Goal: Find specific page/section: Find specific page/section

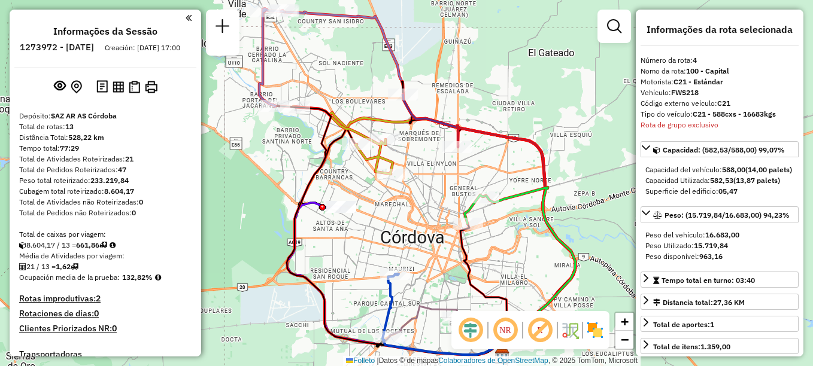
select select "**********"
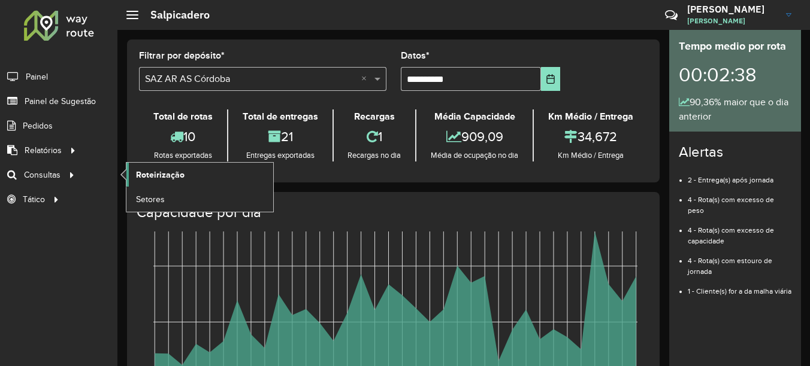
click at [155, 175] on span "Roteirização" at bounding box center [160, 175] width 49 height 13
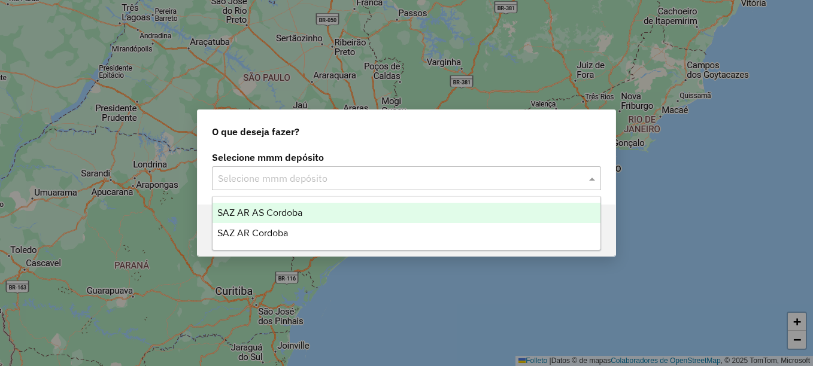
click at [299, 181] on input "text" at bounding box center [394, 179] width 353 height 14
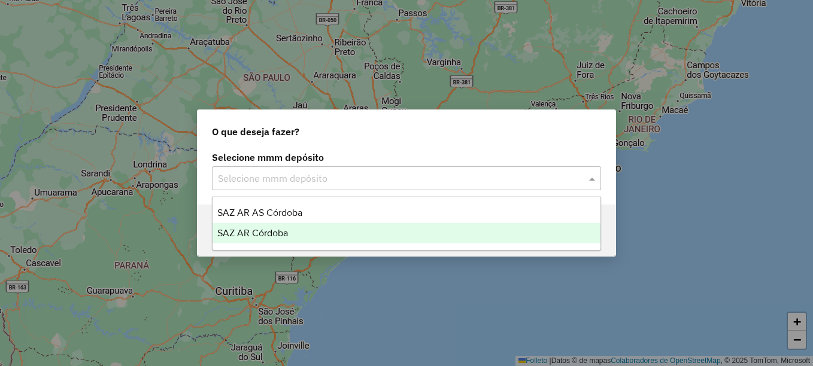
click at [271, 234] on span "SAZ AR Córdoba" at bounding box center [252, 233] width 71 height 10
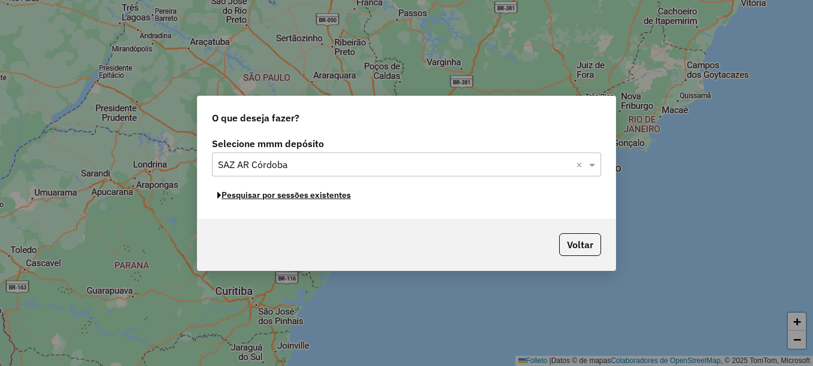
click at [298, 199] on font "Pesquisar por sessões existentes" at bounding box center [286, 195] width 129 height 11
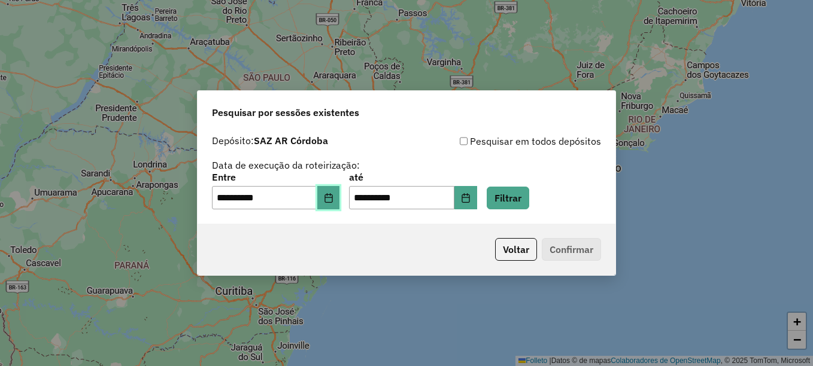
click at [340, 205] on button "Elija la fecha" at bounding box center [328, 198] width 23 height 24
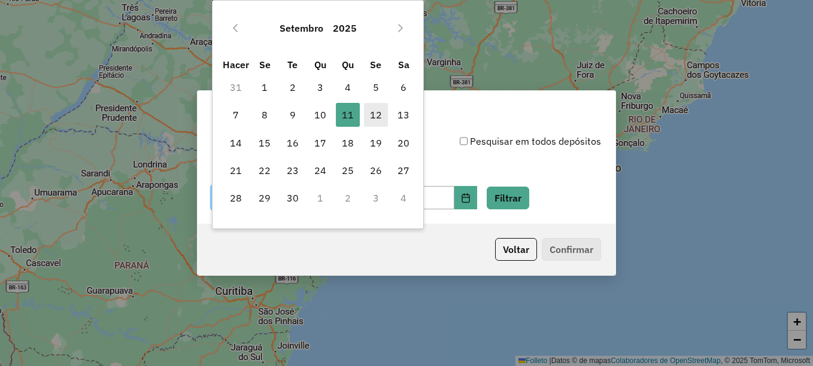
click at [383, 117] on span "12" at bounding box center [376, 115] width 24 height 24
type input "**********"
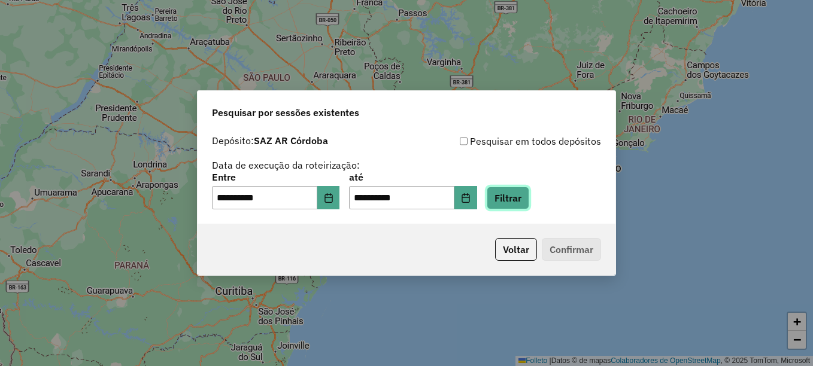
click at [529, 202] on button "Filtrar" at bounding box center [508, 198] width 43 height 23
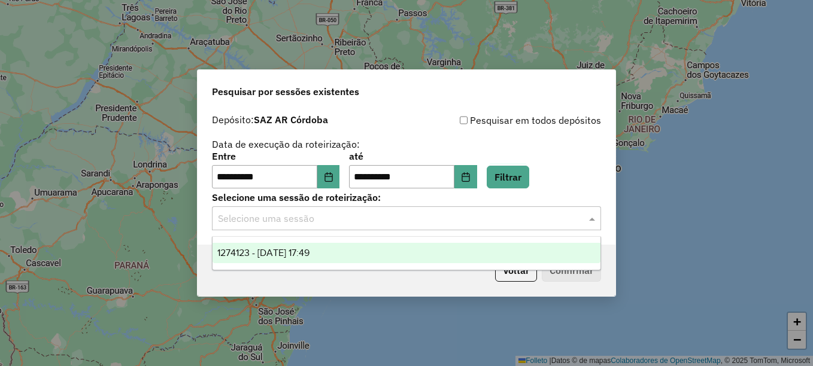
click at [426, 216] on input "text" at bounding box center [394, 219] width 353 height 14
click at [301, 249] on span "1274123 - 12/09/2025 17:49" at bounding box center [263, 253] width 92 height 10
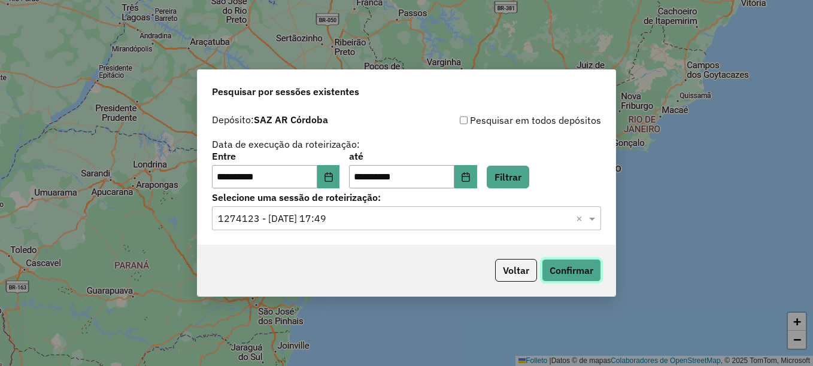
click at [569, 271] on button "Confirmar" at bounding box center [571, 270] width 59 height 23
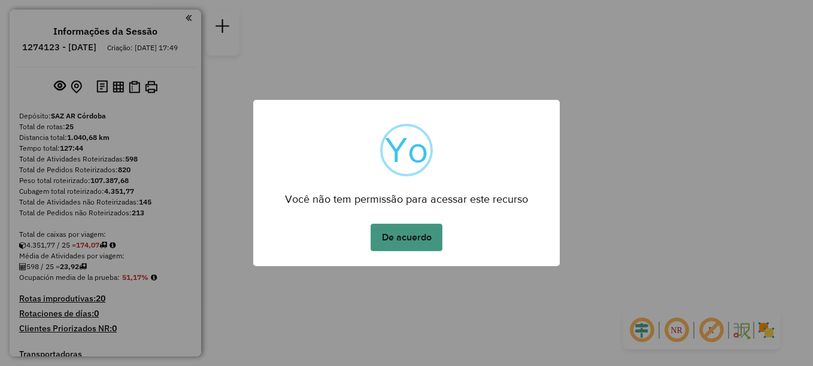
click at [425, 233] on button "De acuerdo" at bounding box center [407, 238] width 72 height 28
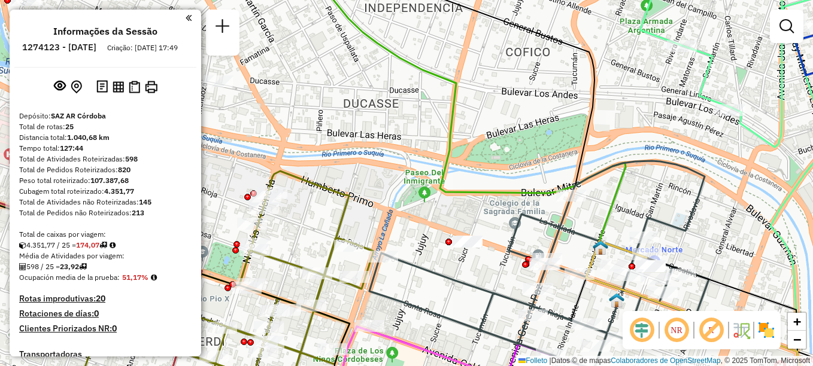
drag, startPoint x: 495, startPoint y: 275, endPoint x: 455, endPoint y: 137, distance: 144.2
click at [455, 140] on div "Janela de atendimento Grade de atendimento Capacidade Transportadoras Veículos …" at bounding box center [406, 183] width 813 height 366
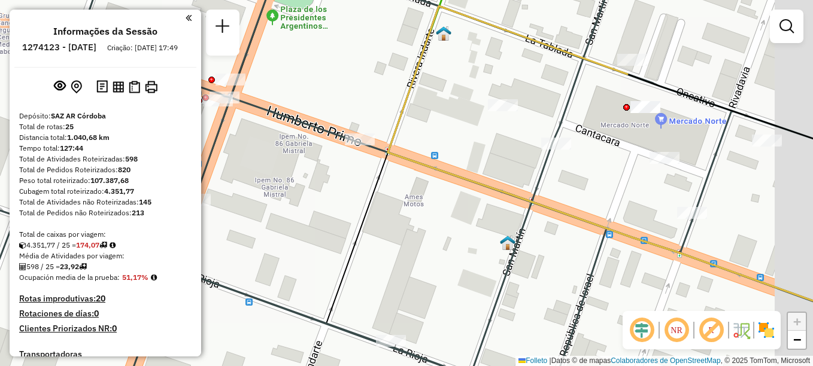
drag, startPoint x: 599, startPoint y: 110, endPoint x: 583, endPoint y: 106, distance: 16.1
click at [583, 106] on div "Janela de atendimento Grade de atendimento Capacidade Transportadoras Veículos …" at bounding box center [406, 183] width 813 height 366
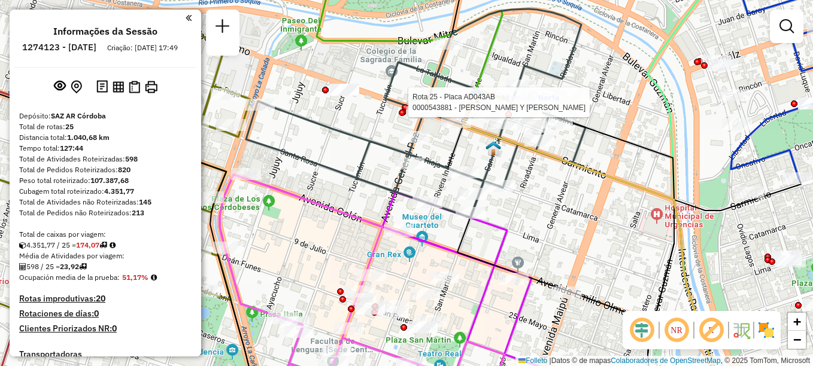
select select "**********"
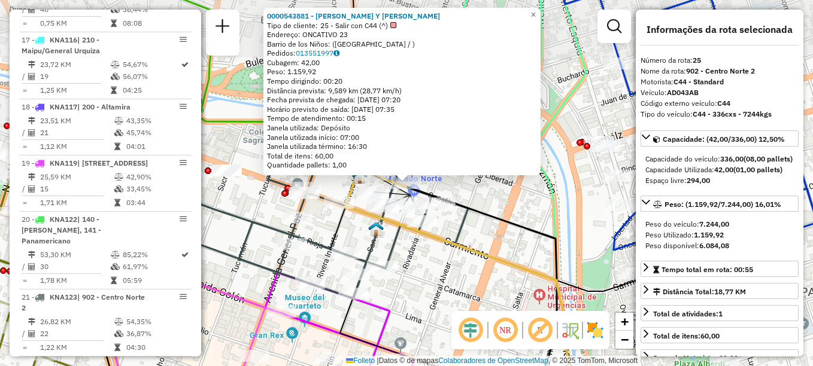
scroll to position [1921, 0]
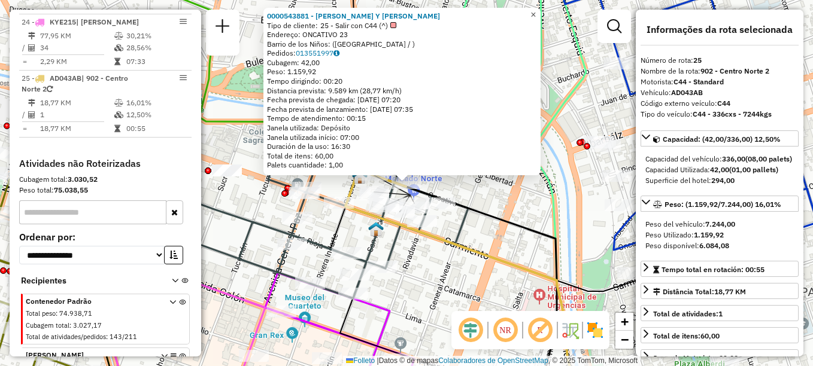
click at [536, 10] on span "×" at bounding box center [533, 15] width 5 height 10
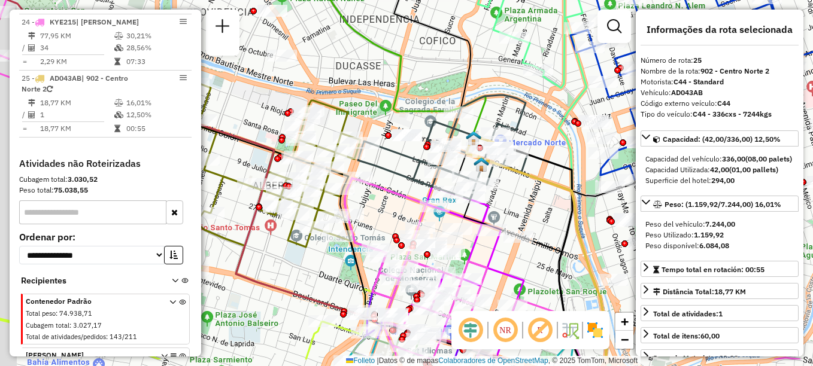
drag, startPoint x: 464, startPoint y: 235, endPoint x: 541, endPoint y: 184, distance: 92.0
click at [541, 184] on div "Janela de atendimento Grade de atendimento Capacidade Transportadoras Veículos …" at bounding box center [406, 183] width 813 height 366
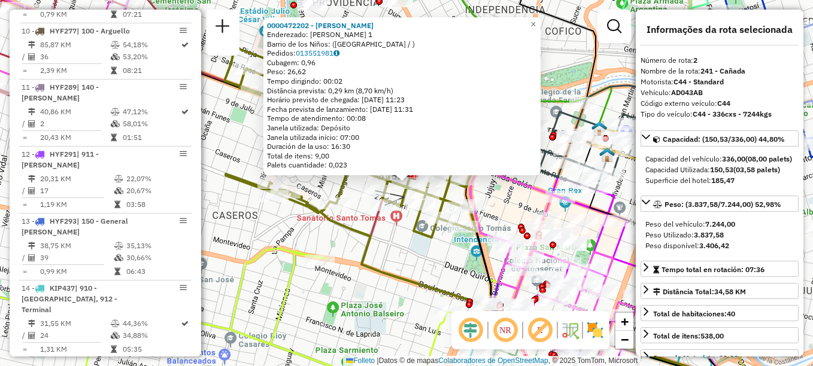
scroll to position [493, 0]
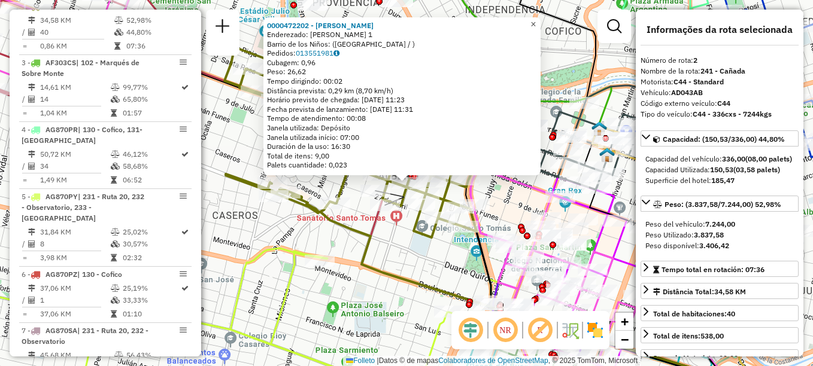
click at [536, 20] on span "×" at bounding box center [533, 24] width 5 height 10
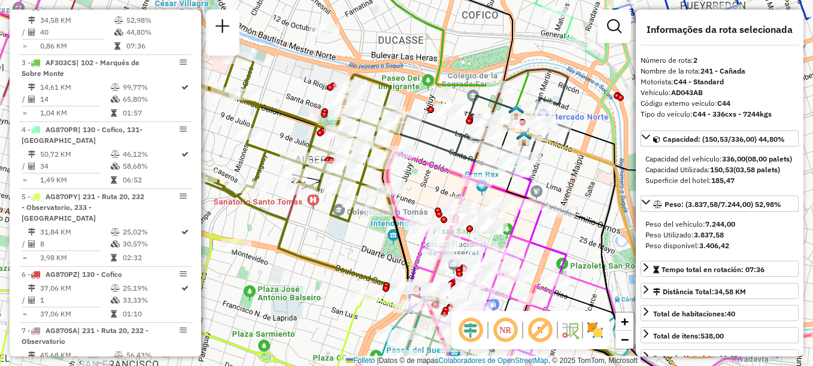
drag, startPoint x: 519, startPoint y: 56, endPoint x: 435, endPoint y: 40, distance: 84.8
click at [435, 40] on div "Janela de atendimento Grade de atendimento Capacidade Transportadoras Veículos …" at bounding box center [406, 183] width 813 height 366
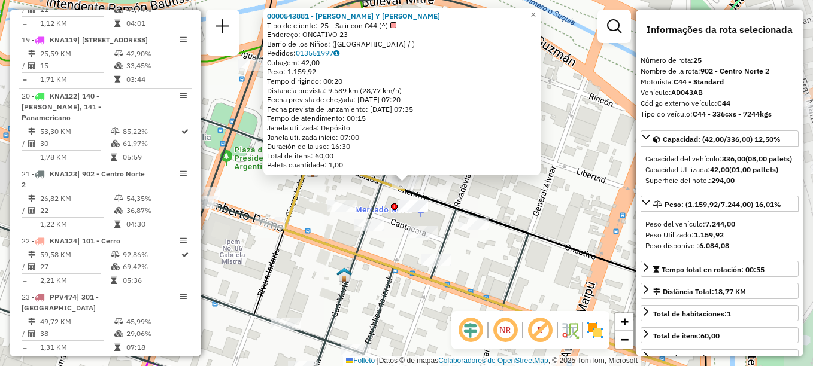
scroll to position [1921, 0]
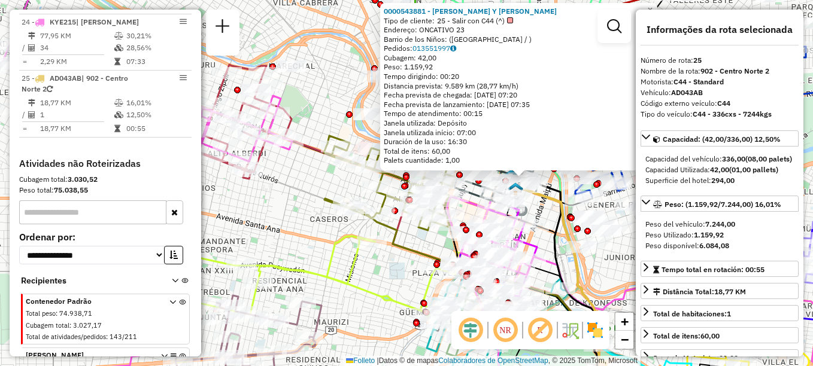
click at [390, 281] on div "Rota 14 - Placa KIP437 0000397313 - ANARMA SRL 0000543881 - Coco Y Lin S.A.S. T…" at bounding box center [406, 183] width 813 height 366
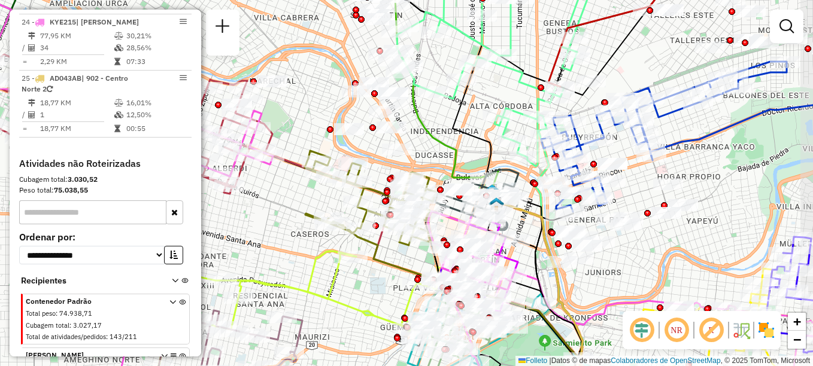
drag, startPoint x: 390, startPoint y: 274, endPoint x: 372, endPoint y: 287, distance: 22.3
click at [372, 287] on div "Janela de atendimento Grade de atendimento Capacidade Transportadoras Veículos …" at bounding box center [406, 183] width 813 height 366
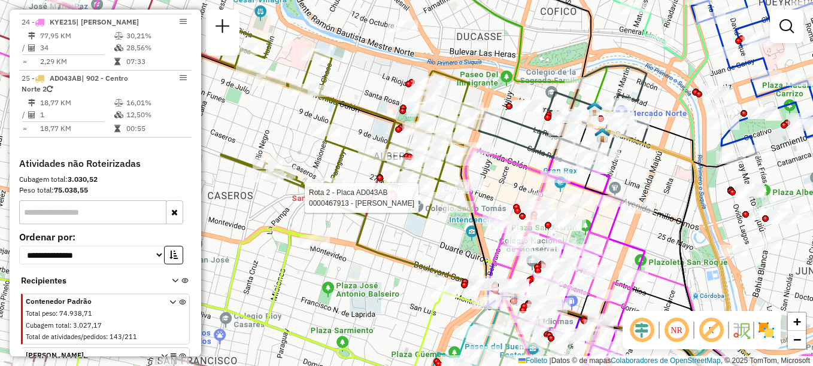
select select "**********"
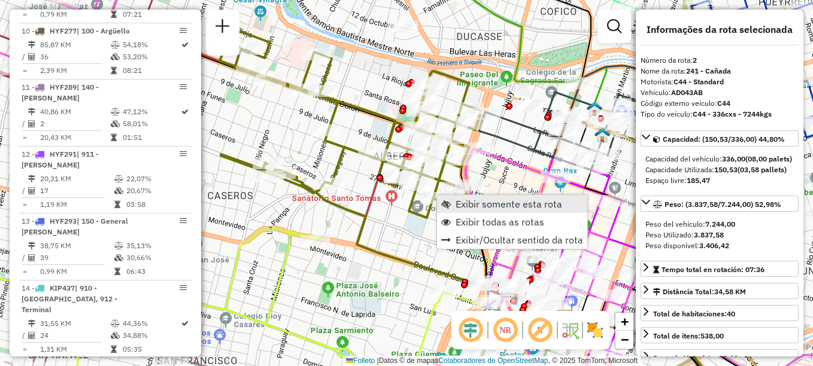
scroll to position [493, 0]
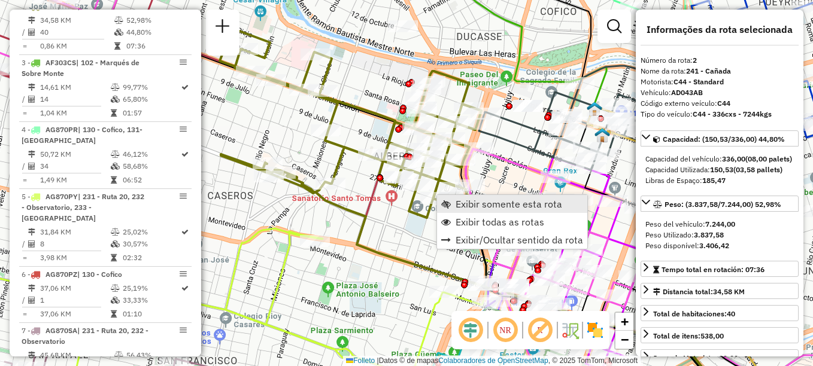
click at [451, 198] on link "Exibir somente esta rota" at bounding box center [512, 204] width 150 height 18
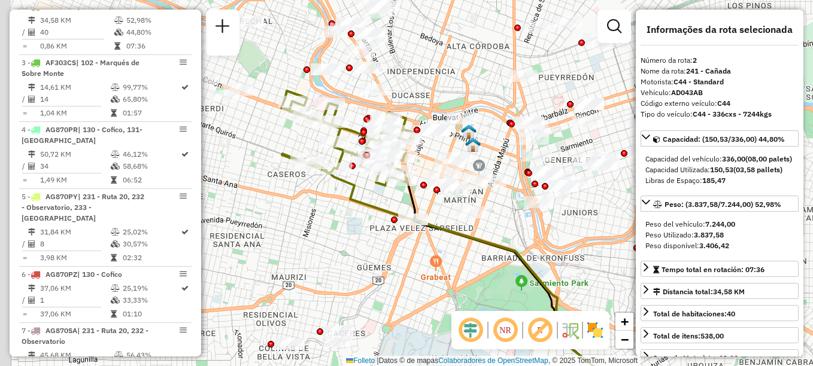
drag, startPoint x: 346, startPoint y: 234, endPoint x: 352, endPoint y: 252, distance: 19.5
click at [352, 252] on div "Janela de atendimento Grade de atendimento Capacidade Transportadoras Veículos …" at bounding box center [406, 183] width 813 height 366
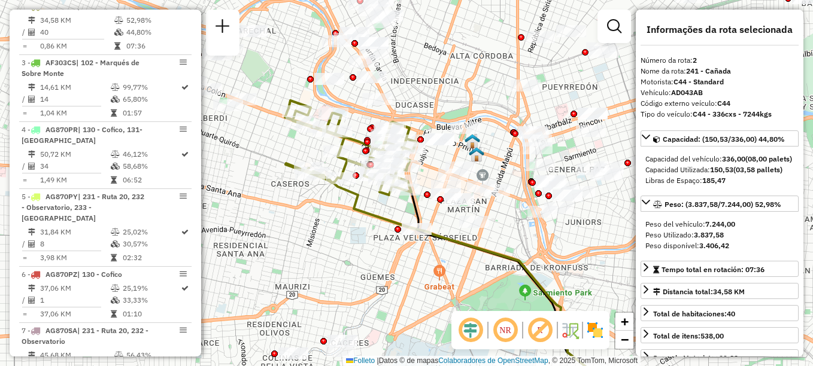
drag, startPoint x: 313, startPoint y: 255, endPoint x: 316, endPoint y: 264, distance: 9.7
click at [316, 264] on div "Janela de atendimento Grade de atendimento Capacidade Transportadoras Veículos …" at bounding box center [406, 183] width 813 height 366
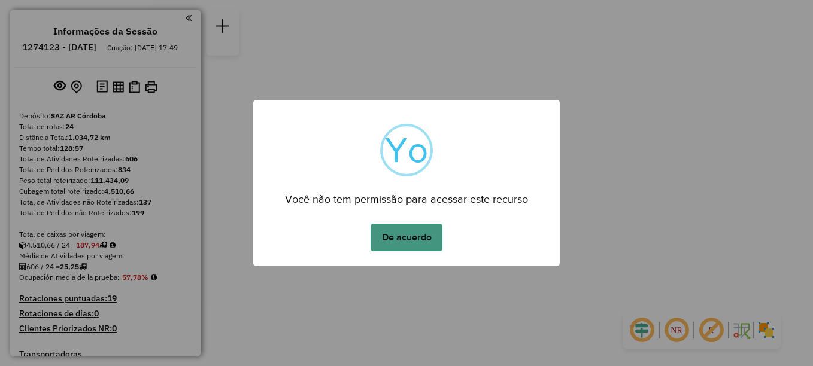
click at [408, 228] on button "De acuerdo" at bounding box center [407, 238] width 72 height 28
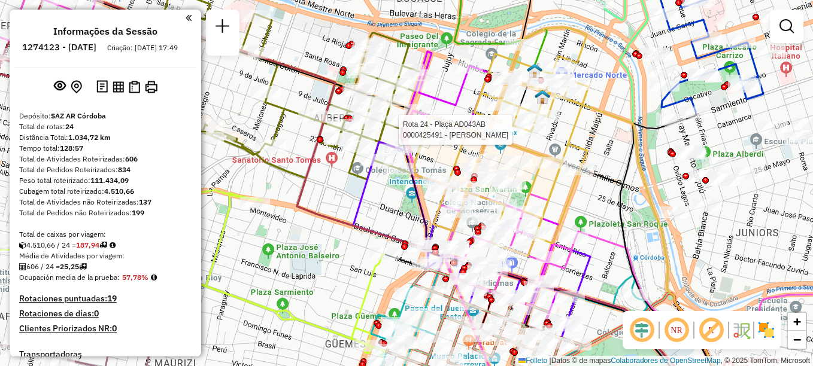
select select "**********"
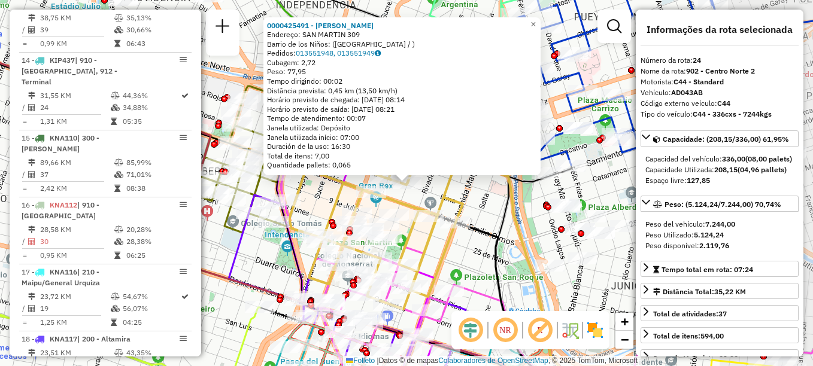
scroll to position [1865, 0]
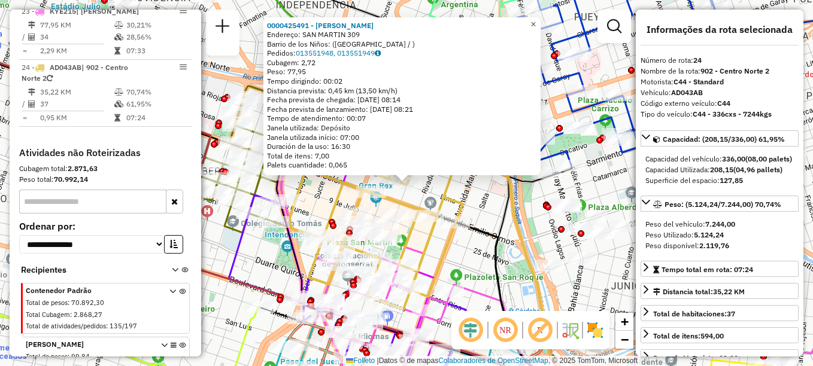
click at [536, 19] on span "×" at bounding box center [533, 24] width 5 height 10
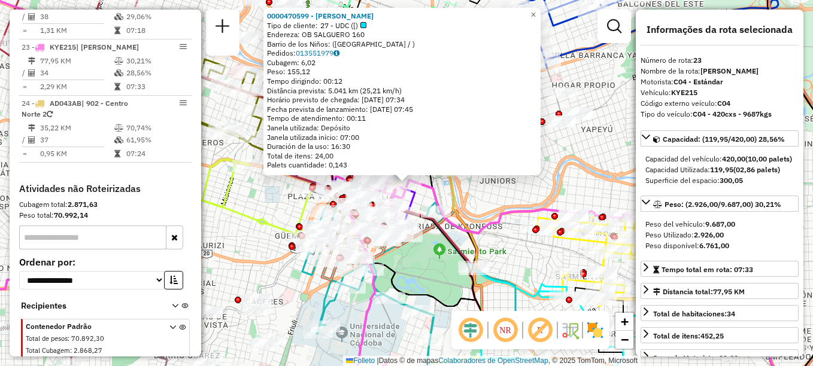
scroll to position [1826, 0]
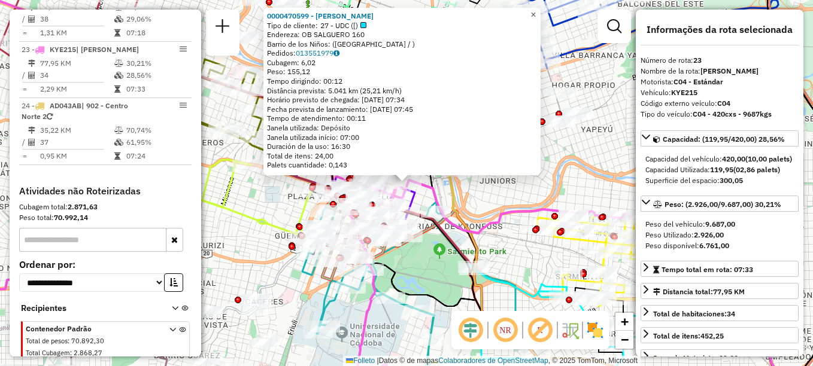
click at [536, 10] on span "×" at bounding box center [533, 15] width 5 height 10
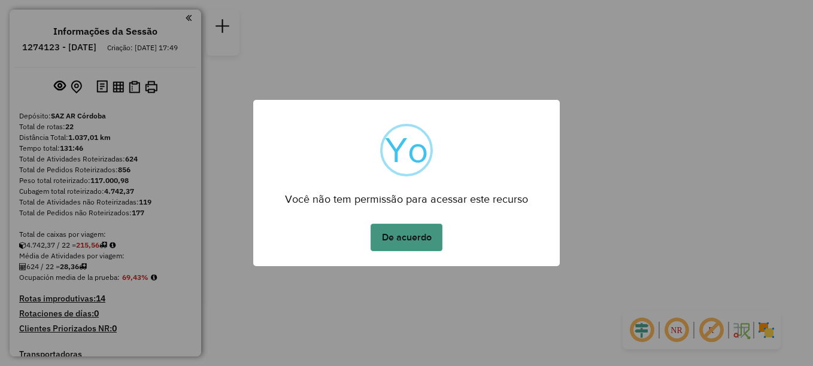
click at [421, 240] on button "De acuerdo" at bounding box center [407, 238] width 72 height 28
click at [413, 237] on button "De acuerdo" at bounding box center [407, 238] width 72 height 28
click at [425, 232] on button "De acuerdo" at bounding box center [407, 238] width 72 height 28
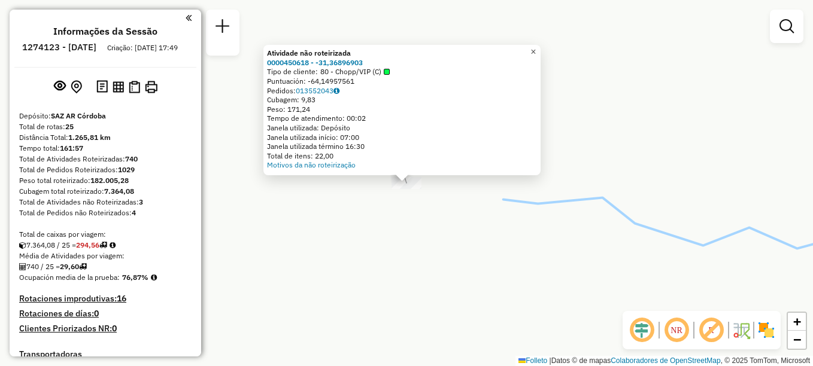
click at [536, 47] on span "×" at bounding box center [533, 52] width 5 height 10
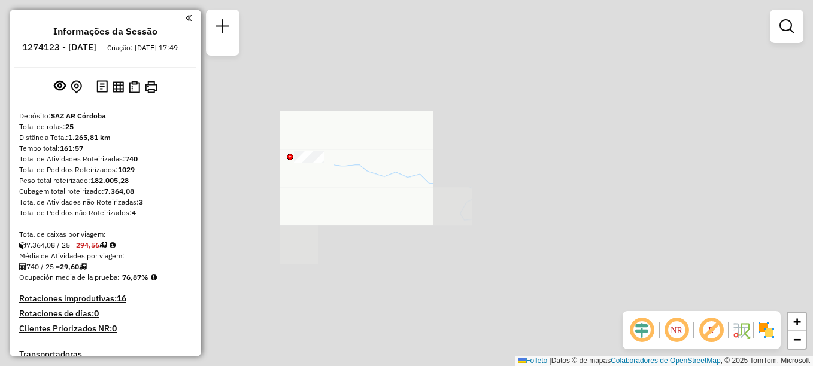
scroll to position [299, 0]
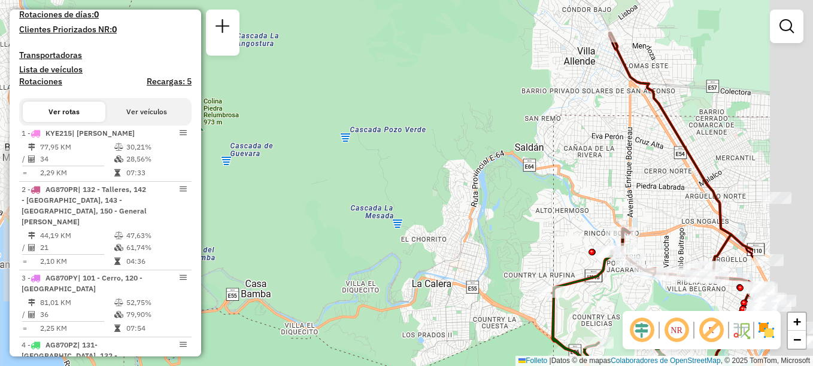
drag, startPoint x: 308, startPoint y: 228, endPoint x: 190, endPoint y: 177, distance: 129.3
click at [249, 201] on div "Janela de atendimento Grade de atendimento Capacidade Transportadoras Veículos …" at bounding box center [406, 183] width 813 height 366
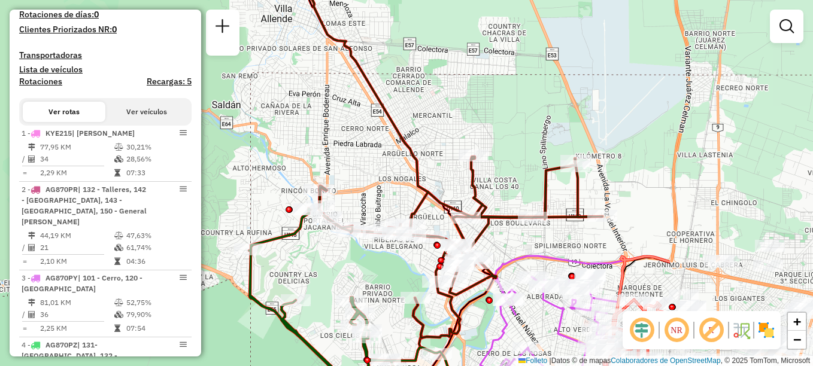
drag, startPoint x: 309, startPoint y: 166, endPoint x: 228, endPoint y: 198, distance: 87.2
click at [228, 198] on div "Janela de atendimento Grade de atendimento Capacidade Transportadoras Veículos …" at bounding box center [406, 183] width 813 height 366
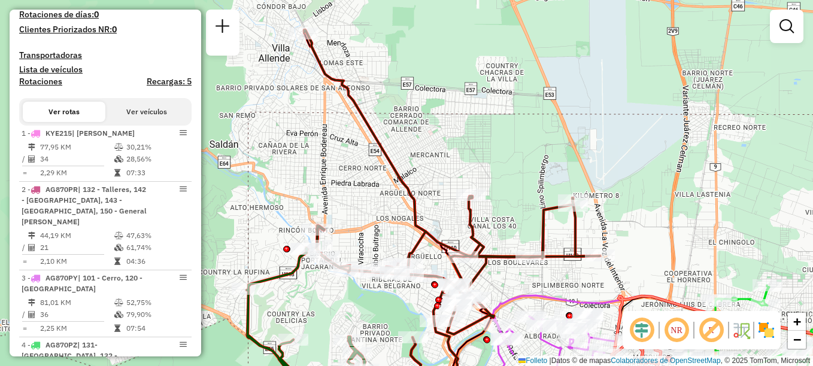
drag, startPoint x: 313, startPoint y: 151, endPoint x: 344, endPoint y: 226, distance: 81.1
click at [331, 260] on div "Janela de atendimento Grade de atendimento Capacidade Transportadoras Veículos …" at bounding box center [406, 183] width 813 height 366
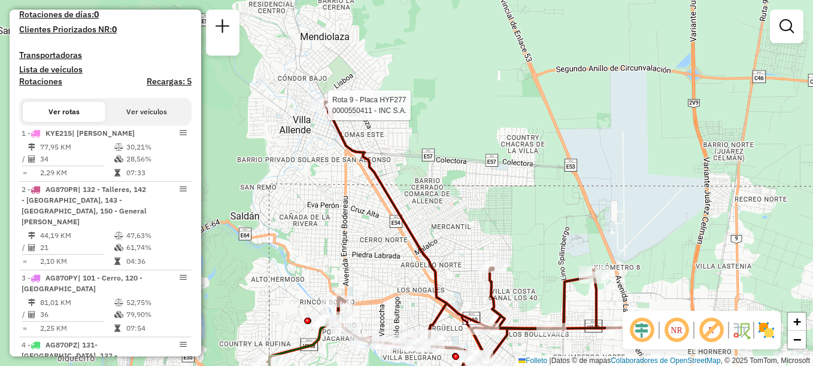
select select "**********"
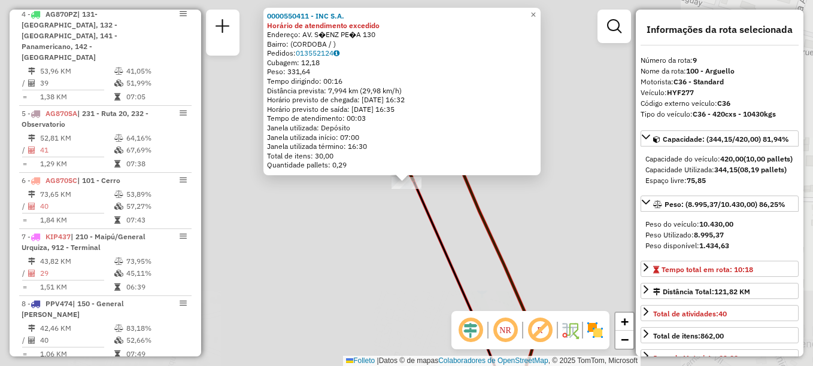
scroll to position [963, 0]
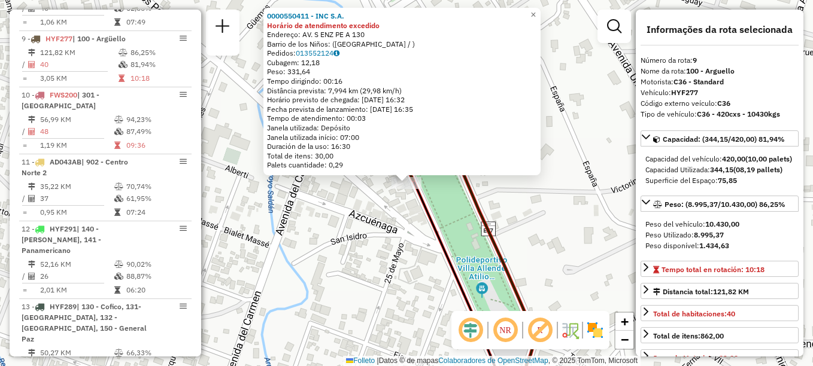
click at [333, 241] on div "0000550411 - INC S.A. Horário de atendimento excedido Endereço: AV. S ENZ PE A …" at bounding box center [406, 183] width 813 height 366
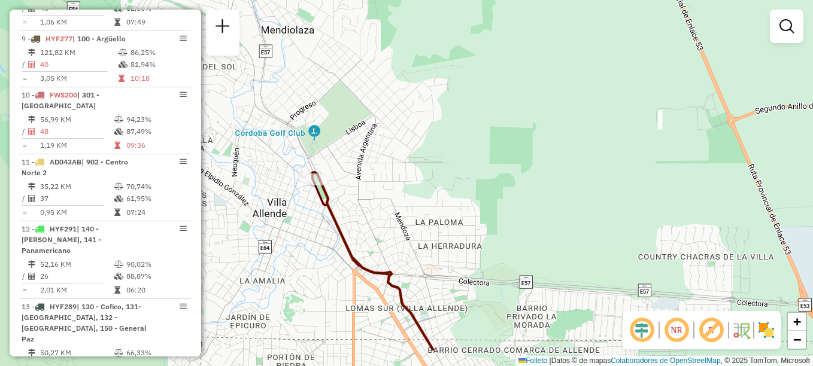
drag, startPoint x: 385, startPoint y: 267, endPoint x: 350, endPoint y: 93, distance: 177.1
click at [364, 125] on div "Janela de atendimento Grade de atendimento Capacidade Transportadoras Veículos …" at bounding box center [406, 183] width 813 height 366
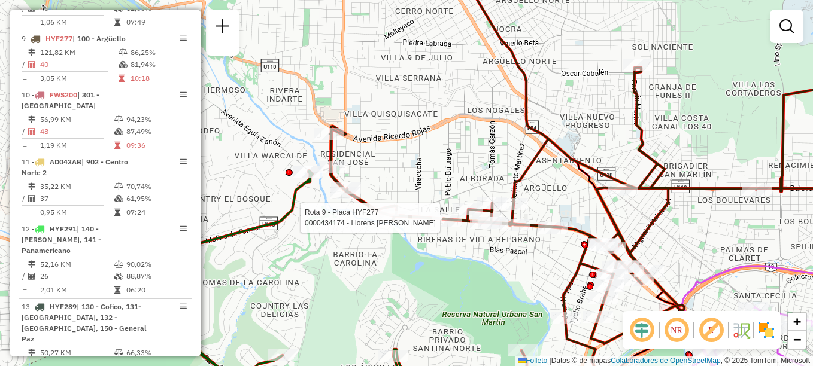
select select "**********"
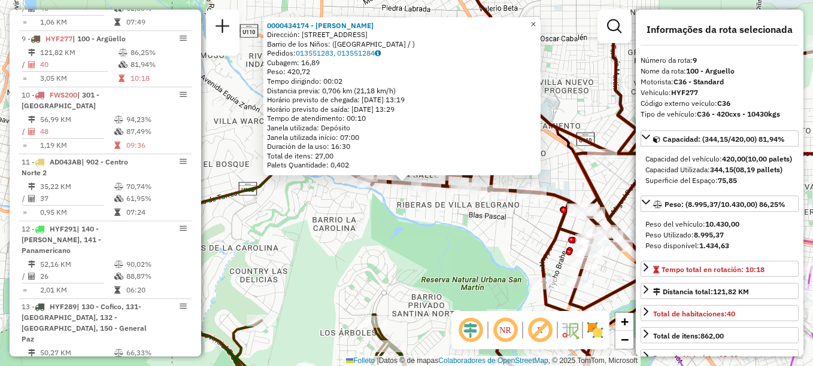
click at [536, 19] on span "×" at bounding box center [533, 24] width 5 height 10
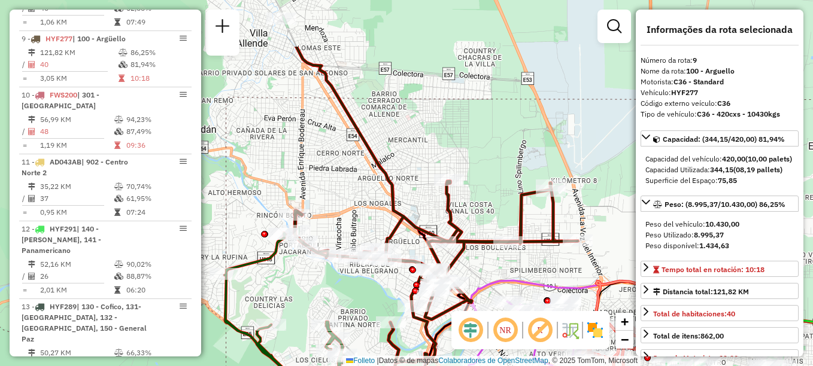
drag, startPoint x: 337, startPoint y: 136, endPoint x: 331, endPoint y: 223, distance: 87.6
click at [331, 223] on div "Janela de atendimento Grade de atendimento Capacidade Transportadoras Veículos …" at bounding box center [406, 183] width 813 height 366
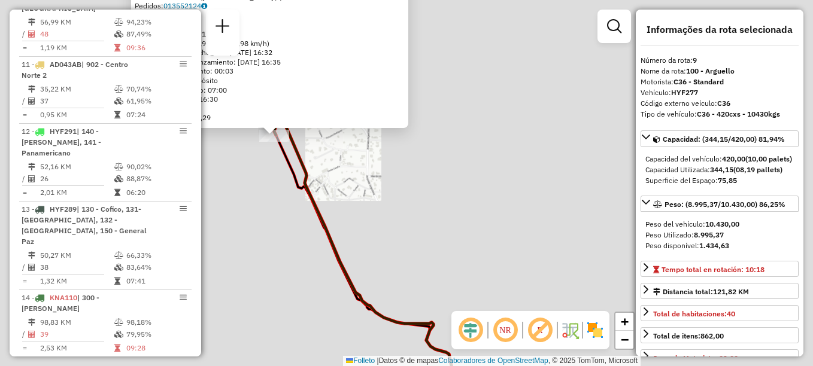
scroll to position [1083, 0]
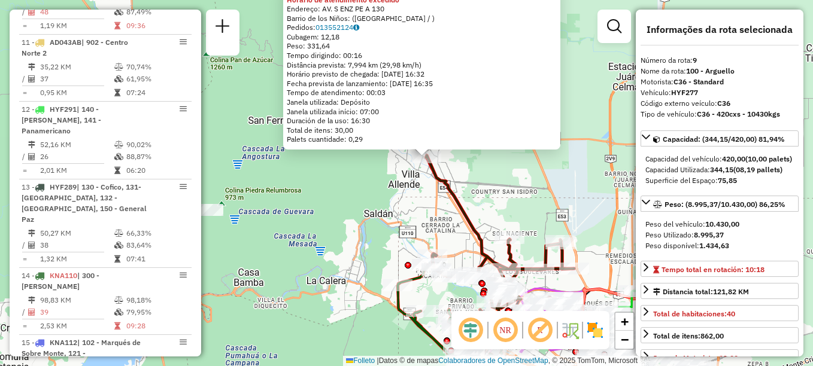
drag, startPoint x: 403, startPoint y: 250, endPoint x: 492, endPoint y: 202, distance: 100.7
click at [492, 202] on div "0000550411 - INC S.A. Horário de atendimento excedido Endereço: AV. S ENZ PE A …" at bounding box center [406, 183] width 813 height 366
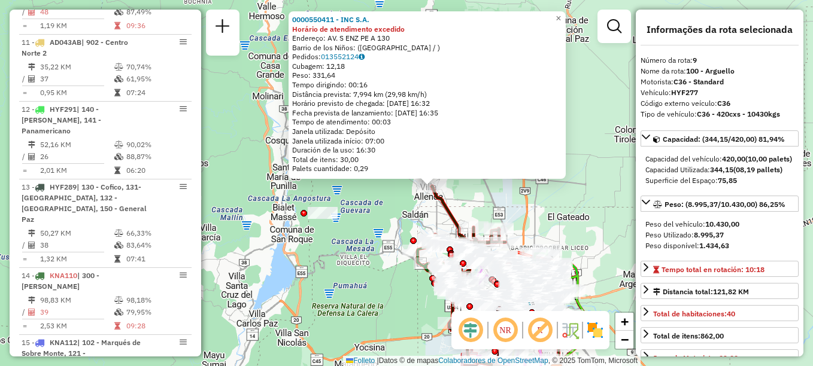
click at [496, 198] on div "0000550411 - INC S.A. Horário de atendimento excedido Endereço: AV. S ENZ PE A …" at bounding box center [406, 183] width 813 height 366
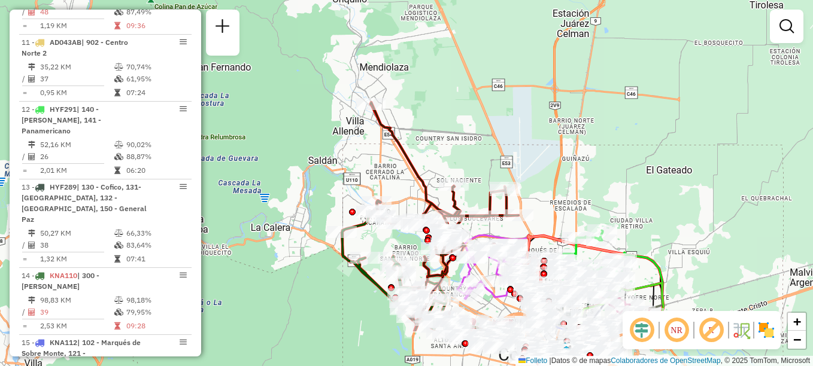
drag, startPoint x: 509, startPoint y: 187, endPoint x: 513, endPoint y: 121, distance: 66.6
click at [513, 121] on div "Janela de atendimento Grade de atendimento Capacidade Transportadoras Veículos …" at bounding box center [406, 183] width 813 height 366
select select "**********"
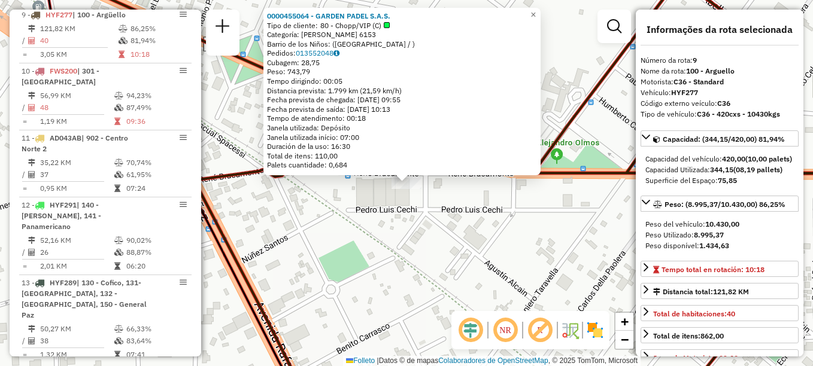
scroll to position [963, 0]
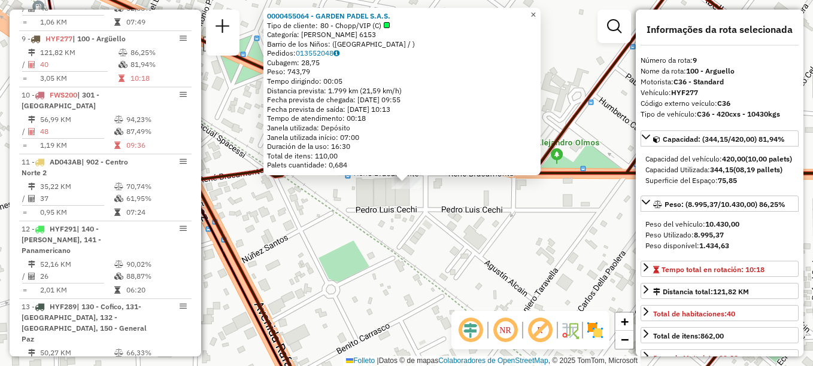
click at [536, 10] on span "×" at bounding box center [533, 15] width 5 height 10
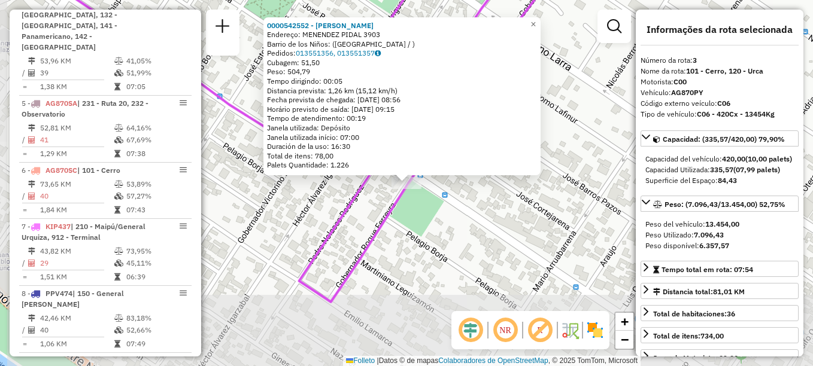
scroll to position [561, 0]
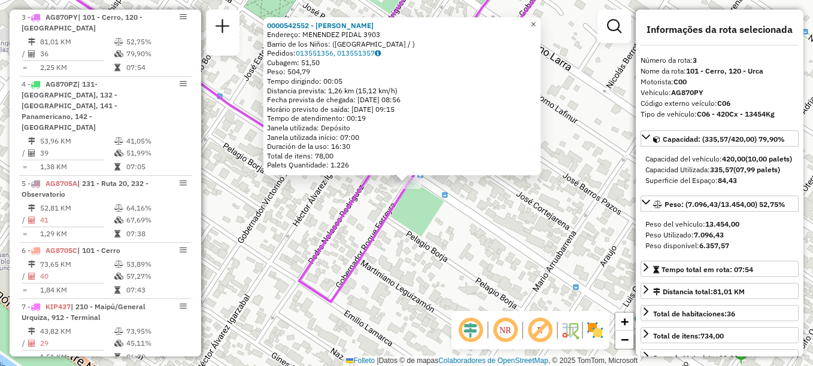
click at [536, 19] on span "×" at bounding box center [533, 24] width 5 height 10
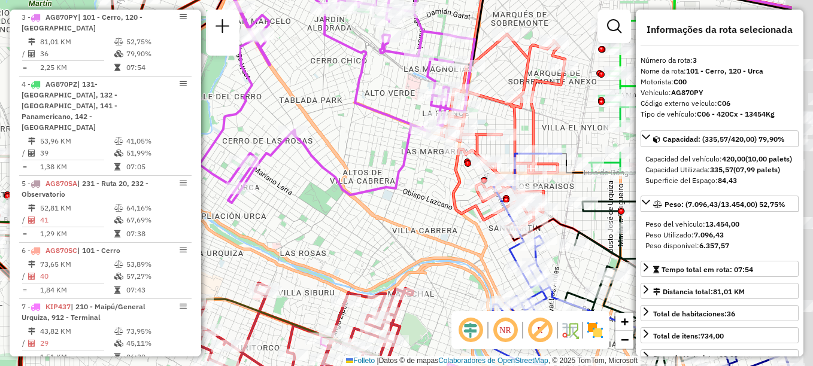
drag, startPoint x: 300, startPoint y: 199, endPoint x: 256, endPoint y: 215, distance: 47.2
click at [255, 214] on div "Janela de atendimento Grade de atendimento Capacidade Transportadoras Veículos …" at bounding box center [406, 183] width 813 height 366
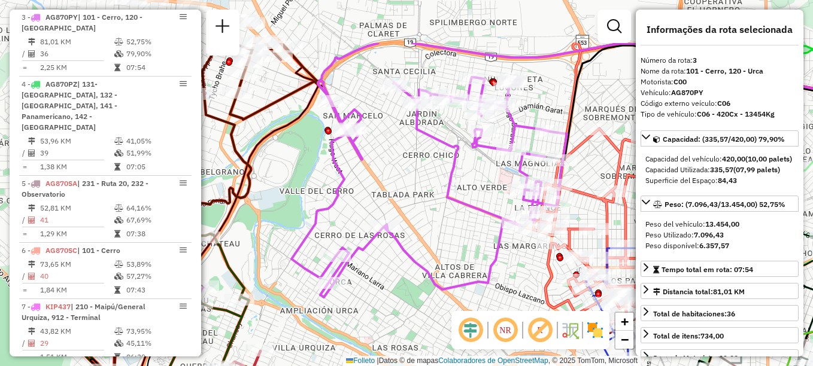
drag, startPoint x: 408, startPoint y: 271, endPoint x: 490, endPoint y: 324, distance: 98.0
click at [490, 324] on hb-router-mapa "Informações da Sessão 1274123 - 12/09/2025 Criação: 11/09/2025 17:49 Depósito: …" at bounding box center [406, 183] width 813 height 366
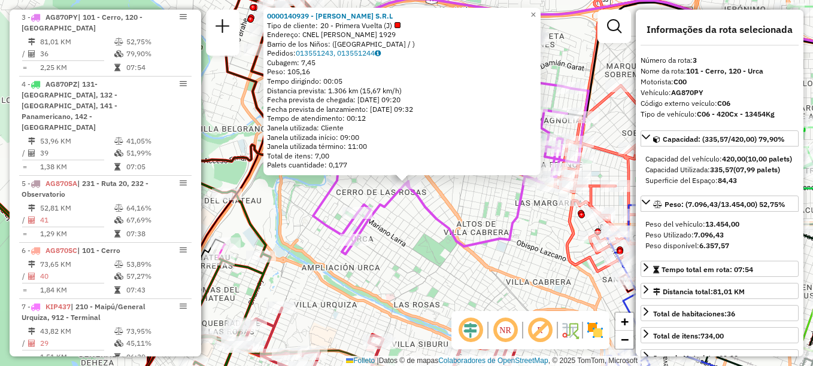
click at [472, 263] on div "Rota 3 - Plaça AG870PY 0000140939 - Carmelo S.R.L 0000140939 - Carmelo S.R.L Ti…" at bounding box center [406, 183] width 813 height 366
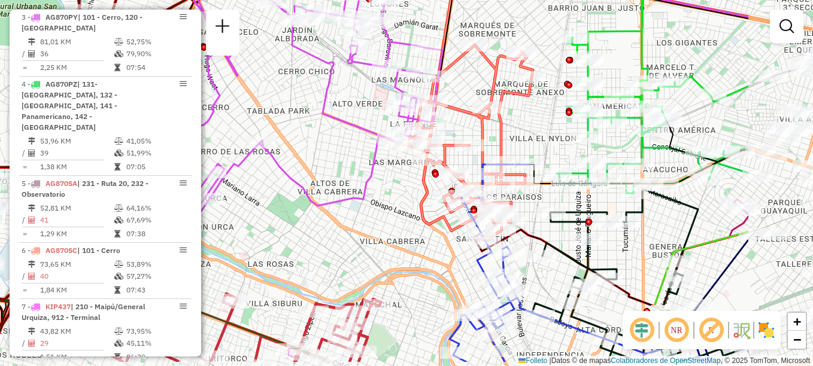
drag, startPoint x: 378, startPoint y: 232, endPoint x: 304, endPoint y: 214, distance: 75.8
click at [307, 224] on div "Janela de atendimento Grade de atendimento Capacidade Transportadoras Veículos …" at bounding box center [406, 183] width 813 height 366
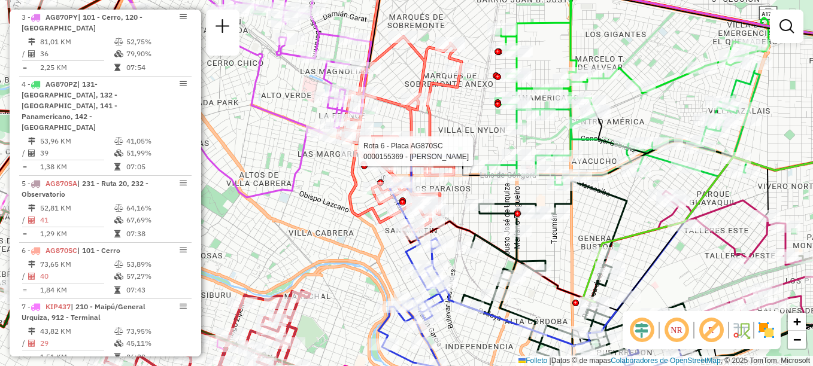
select select "**********"
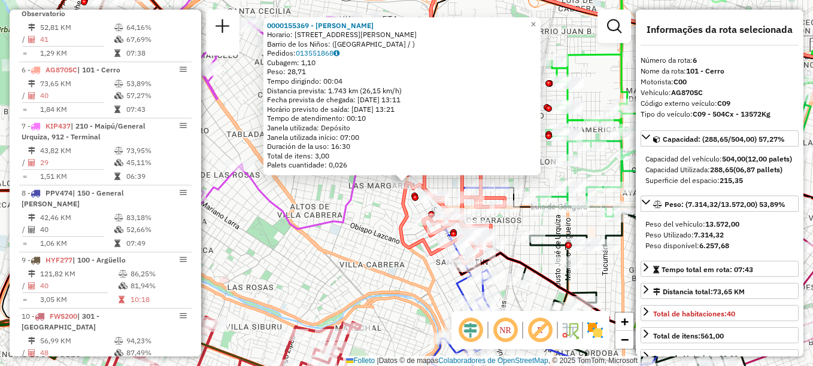
scroll to position [772, 0]
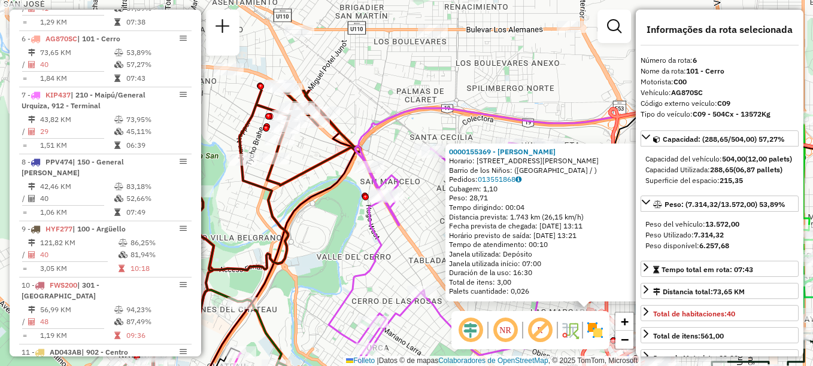
drag, startPoint x: 310, startPoint y: 275, endPoint x: 496, endPoint y: 397, distance: 222.4
click at [496, 366] on html "Aguarde... Pop-up bloqueado! Seu navegador bloqueou automáticamente a abertura …" at bounding box center [406, 183] width 813 height 366
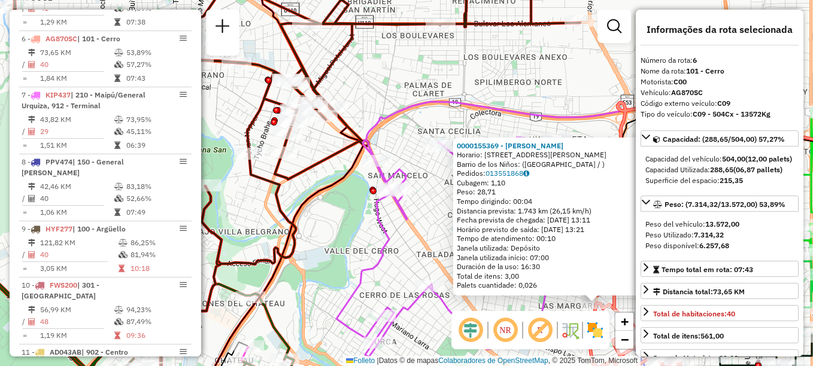
drag, startPoint x: 420, startPoint y: 255, endPoint x: 231, endPoint y: 98, distance: 246.3
click at [231, 99] on div "0000155369 - Nieva Juan Marcelo Horario: AV MONS PABLO CABRERA 2990 Barrio de l…" at bounding box center [406, 183] width 813 height 366
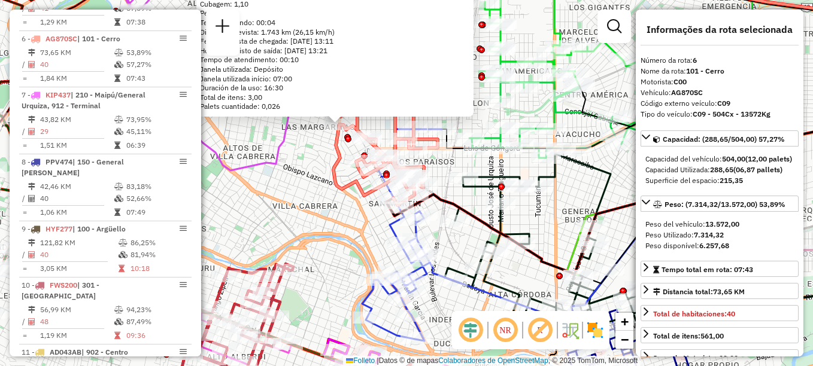
drag, startPoint x: 403, startPoint y: 251, endPoint x: 321, endPoint y: 214, distance: 89.8
click at [321, 214] on div "0000155369 - Nieva Juan Marcelo Horario: AV MONS PABLO CABRERA 2990 Barrio de l…" at bounding box center [406, 183] width 813 height 366
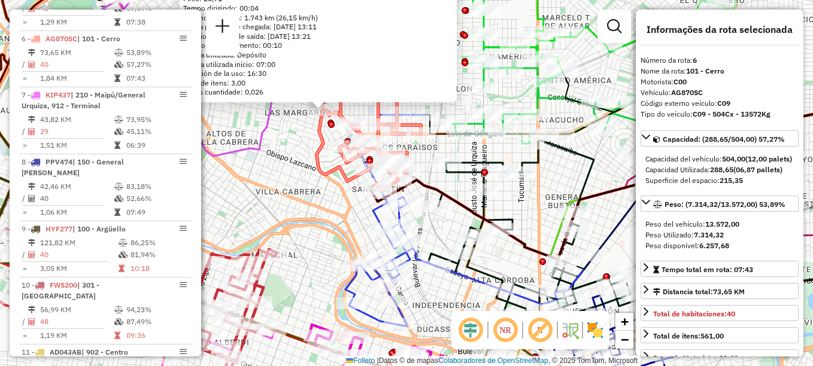
click at [320, 216] on div "0000155369 - Nieva Juan Marcelo Horario: AV MONS PABLO CABRERA 2990 Barrio de l…" at bounding box center [406, 183] width 813 height 366
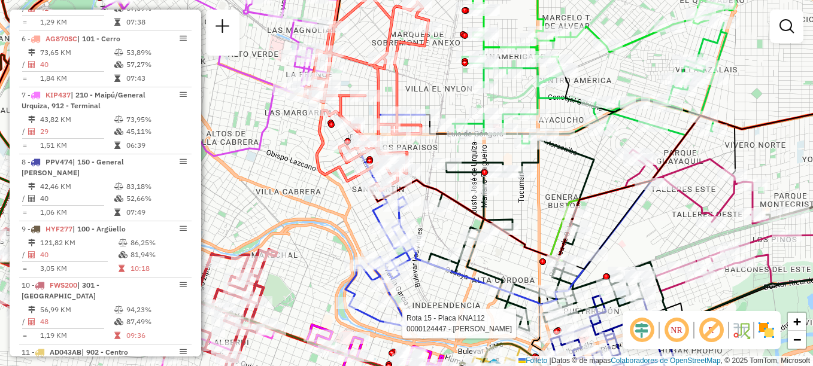
select select "**********"
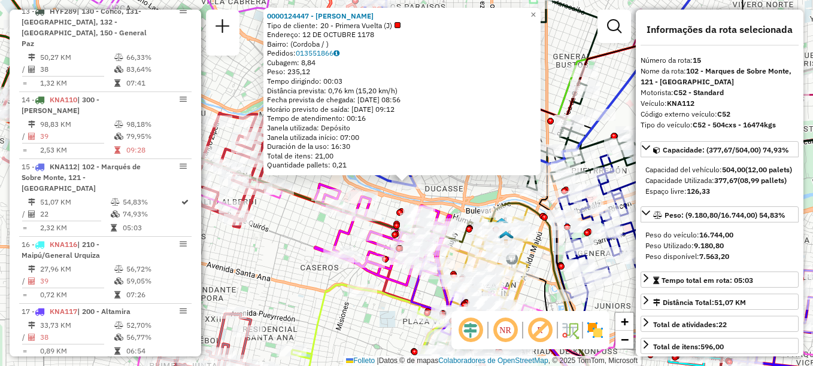
scroll to position [1344, 0]
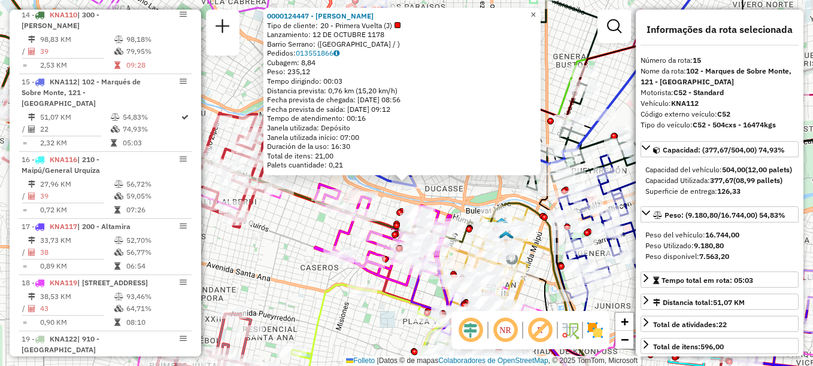
click at [541, 10] on link "×" at bounding box center [533, 15] width 14 height 14
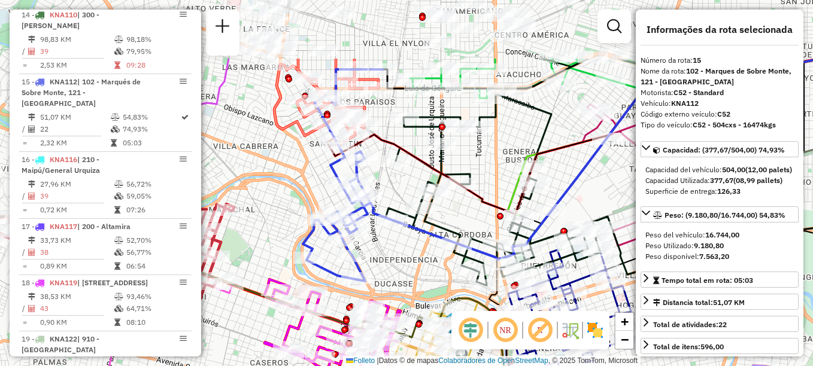
drag, startPoint x: 429, startPoint y: 168, endPoint x: 384, endPoint y: 246, distance: 89.4
click at [384, 245] on div "Janela de atendimento Grade de atendimento Capacidade Transportadoras Veículos …" at bounding box center [406, 183] width 813 height 366
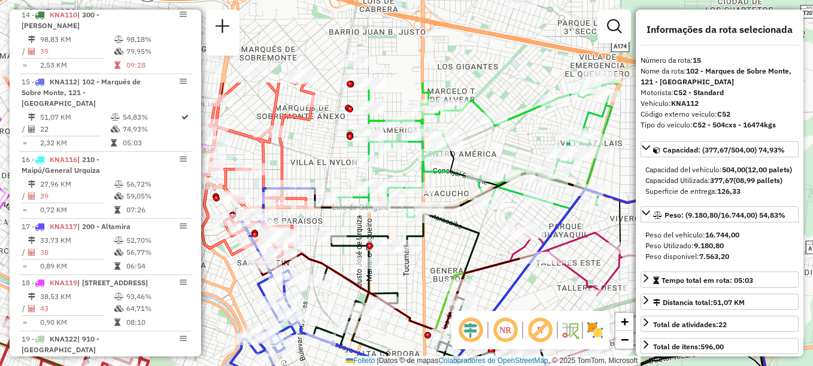
drag, startPoint x: 478, startPoint y: 168, endPoint x: 407, endPoint y: 282, distance: 134.3
click at [407, 282] on div "Janela de atendimento Grade de atendimento Capacidade Transportadoras Veículos …" at bounding box center [406, 183] width 813 height 366
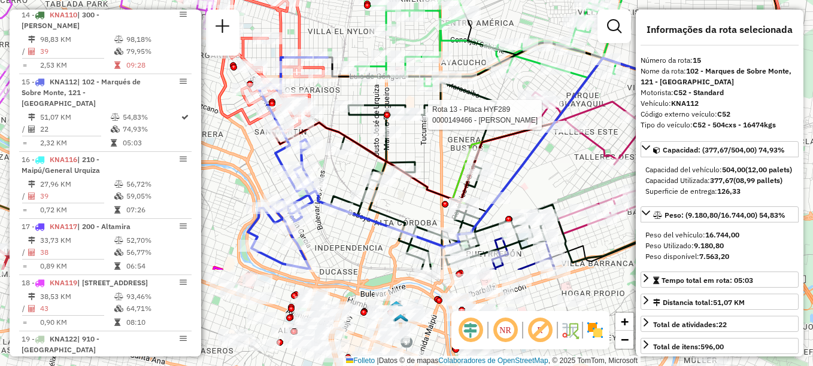
drag, startPoint x: 410, startPoint y: 255, endPoint x: 431, endPoint y: 123, distance: 133.4
click at [431, 121] on div at bounding box center [425, 115] width 30 height 12
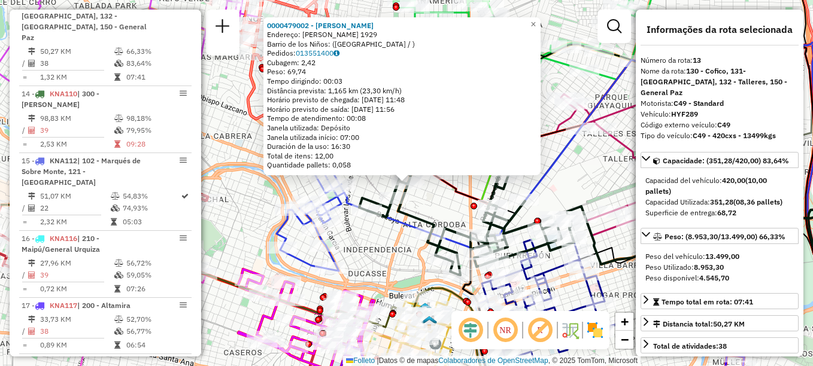
scroll to position [1210, 0]
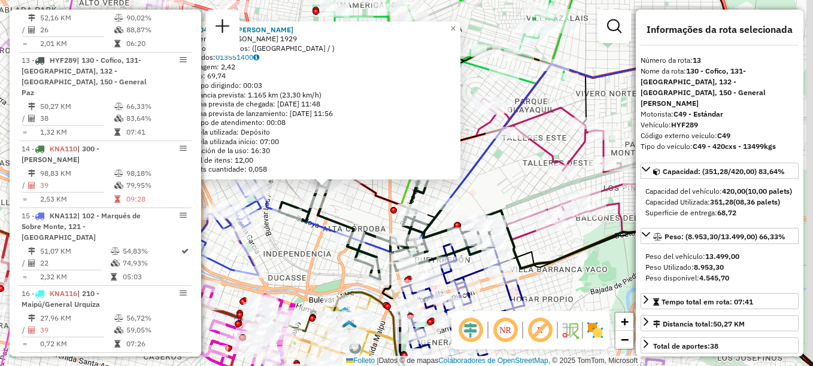
drag, startPoint x: 535, startPoint y: 251, endPoint x: 452, endPoint y: 252, distance: 83.8
click at [499, 252] on icon at bounding box center [656, 296] width 315 height 143
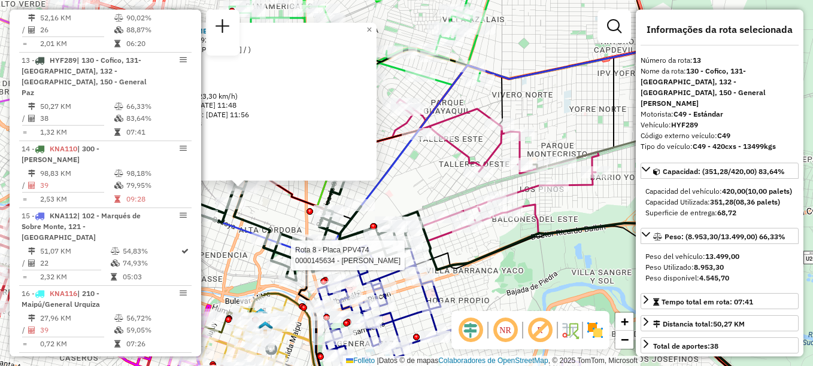
click at [428, 198] on div "Rota 8 - Placa PPV474 0000145634 - Caon Cristian Omar 0000479002 - Roda Fabrici…" at bounding box center [406, 183] width 813 height 366
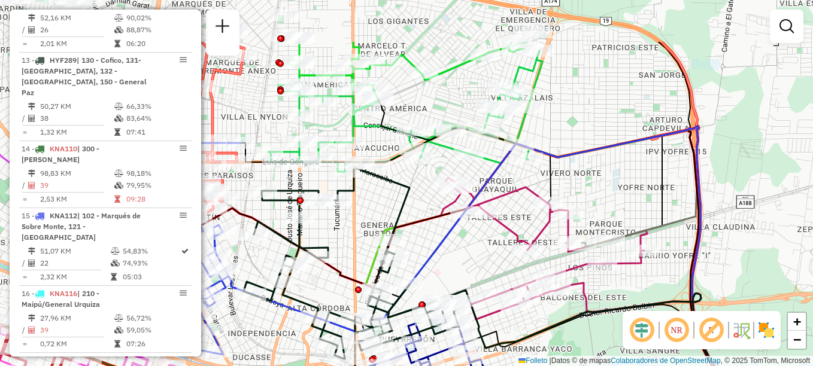
drag, startPoint x: 453, startPoint y: 267, endPoint x: 459, endPoint y: 273, distance: 8.5
click at [459, 273] on div "Janela de atendimento Grade de atendimento Capacidade Transportadoras Veículos …" at bounding box center [406, 183] width 813 height 366
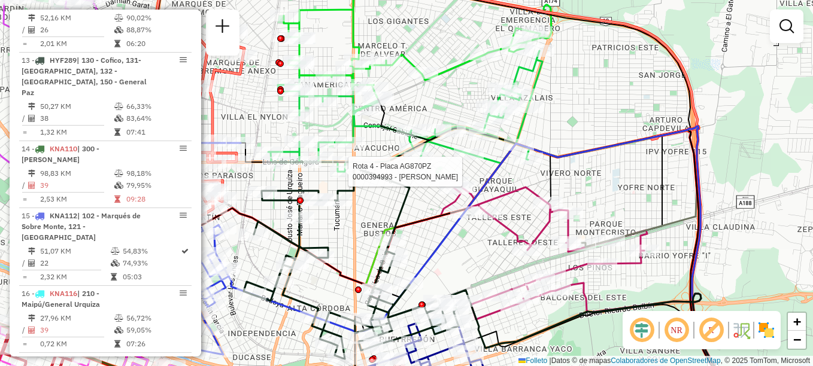
select select "**********"
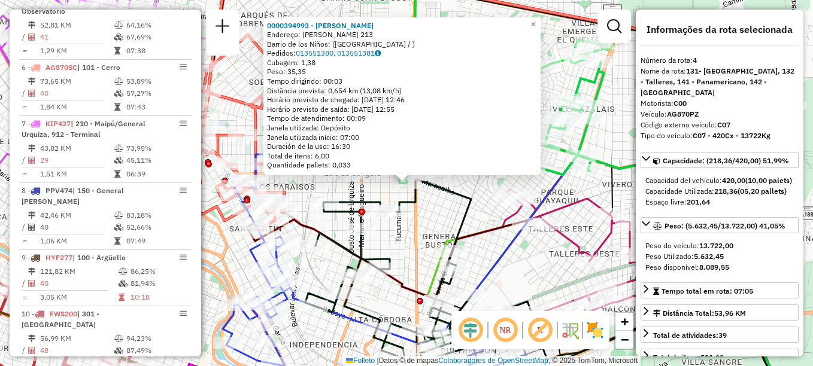
scroll to position [628, 0]
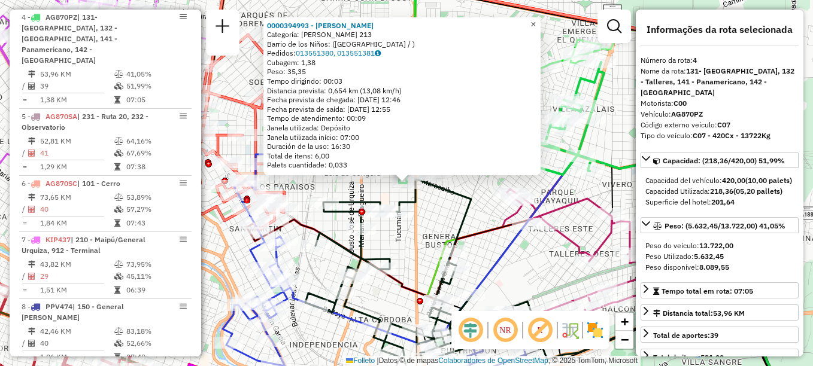
click at [536, 17] on link "×" at bounding box center [533, 24] width 14 height 14
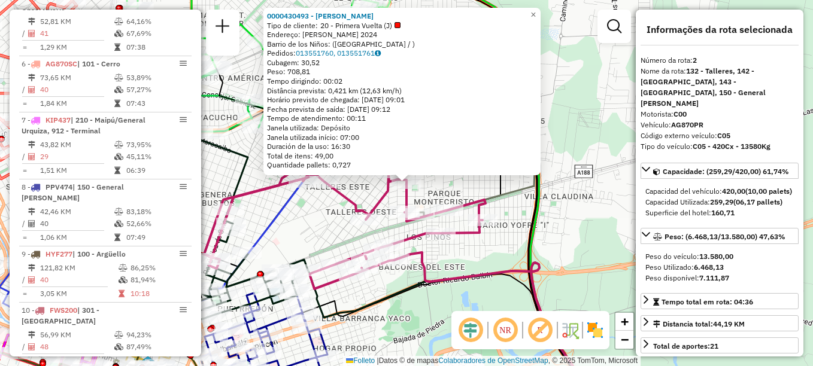
scroll to position [483, 0]
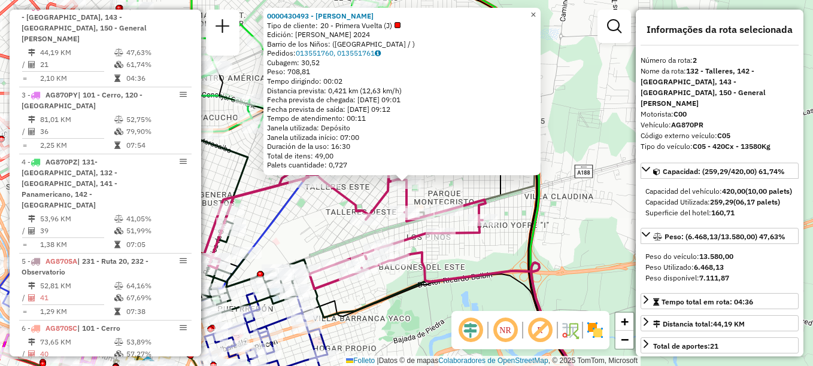
click at [536, 10] on span "×" at bounding box center [533, 15] width 5 height 10
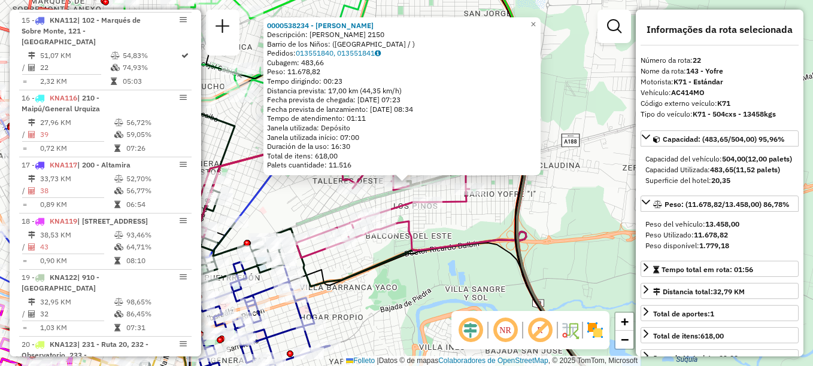
scroll to position [1802, 0]
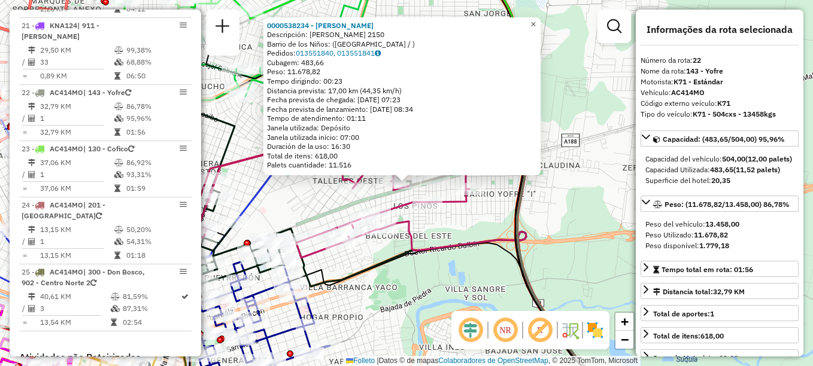
click at [536, 19] on span "×" at bounding box center [533, 24] width 5 height 10
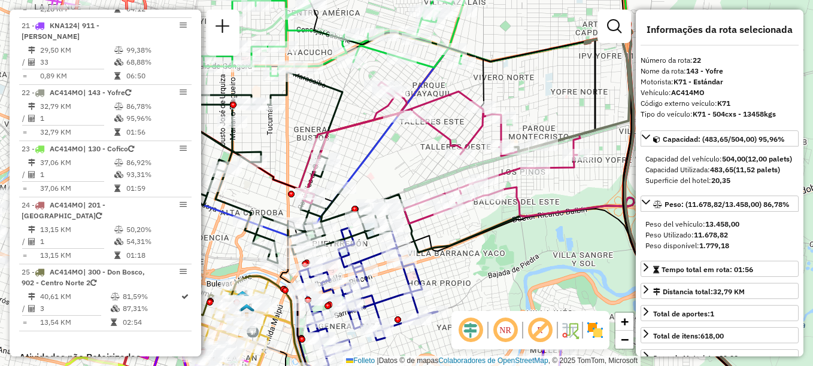
drag, startPoint x: 335, startPoint y: 156, endPoint x: 486, endPoint y: 107, distance: 158.7
click at [496, 99] on div "Rota 2 - Plaça AG870PR 0000438155 - DÍAZ DANIEL DARÍO Janela de atendimento Gra…" at bounding box center [406, 183] width 813 height 366
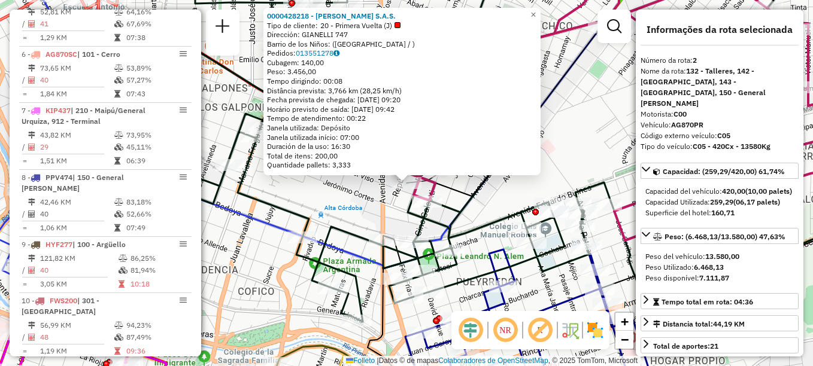
scroll to position [483, 0]
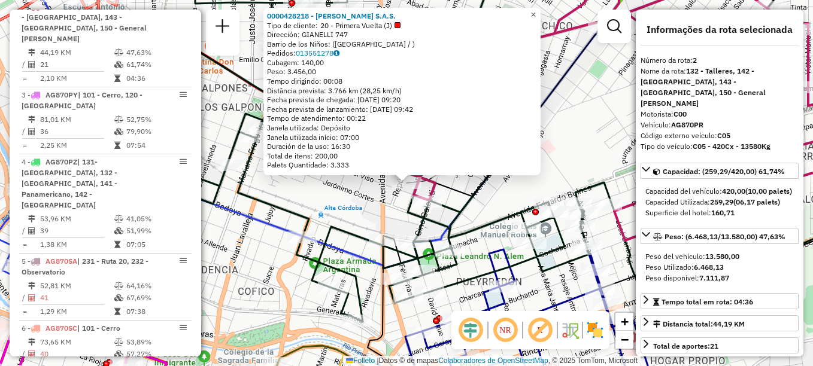
click at [536, 11] on span "×" at bounding box center [533, 15] width 5 height 10
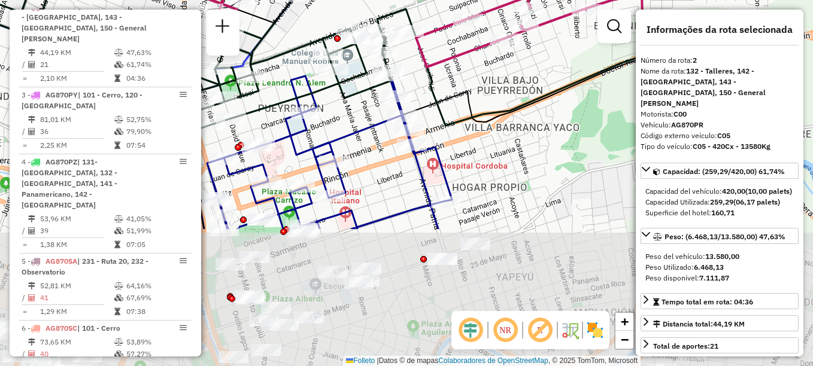
drag, startPoint x: 510, startPoint y: 116, endPoint x: 311, endPoint y: -59, distance: 265.2
click at [311, 0] on html "Aguarde... Pop-up bloqueado! Seu navegador bloqueou automáticamente a abertura …" at bounding box center [406, 183] width 813 height 366
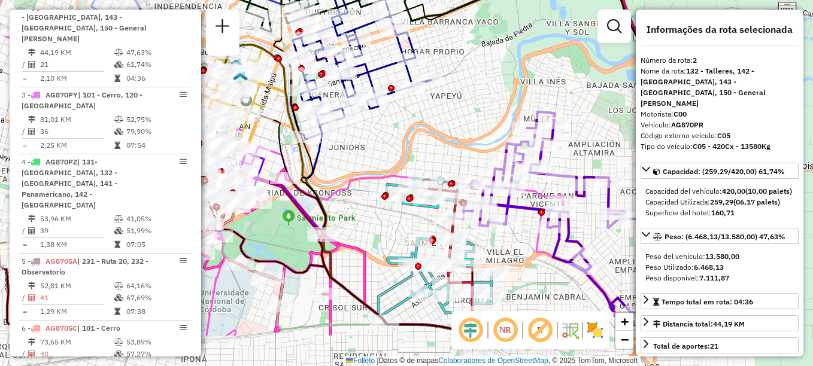
drag, startPoint x: 392, startPoint y: 190, endPoint x: 347, endPoint y: 60, distance: 136.7
click at [347, 60] on div "Janela de atendimento Grade de atendimento Capacidade Transportadoras Veículos …" at bounding box center [406, 183] width 813 height 366
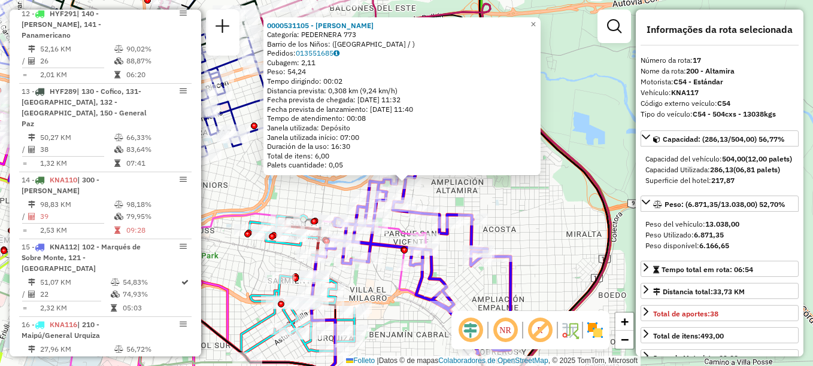
scroll to position [1478, 0]
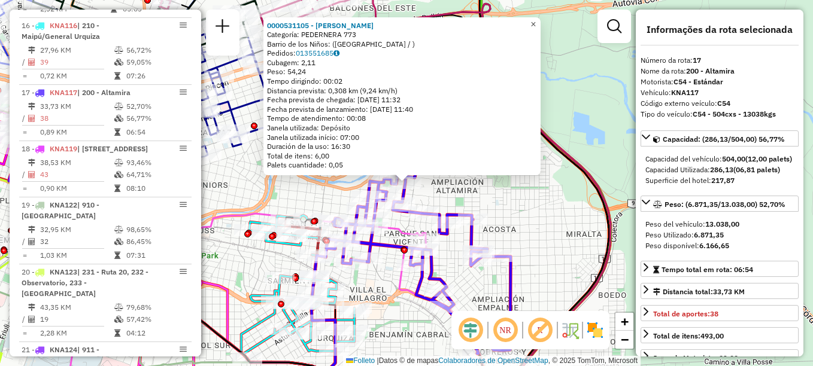
click at [536, 19] on span "×" at bounding box center [533, 24] width 5 height 10
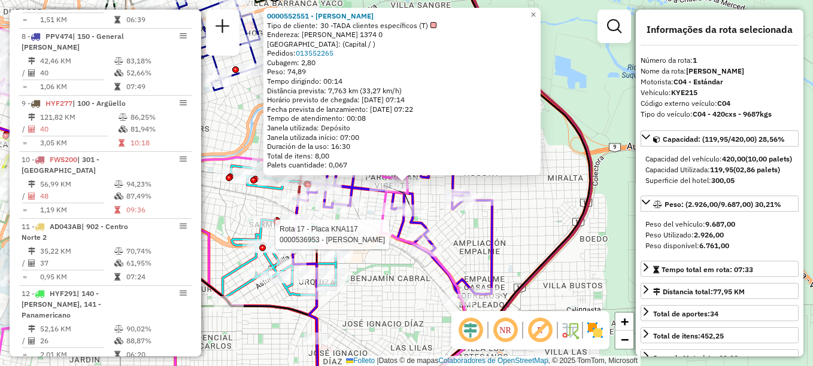
scroll to position [426, 0]
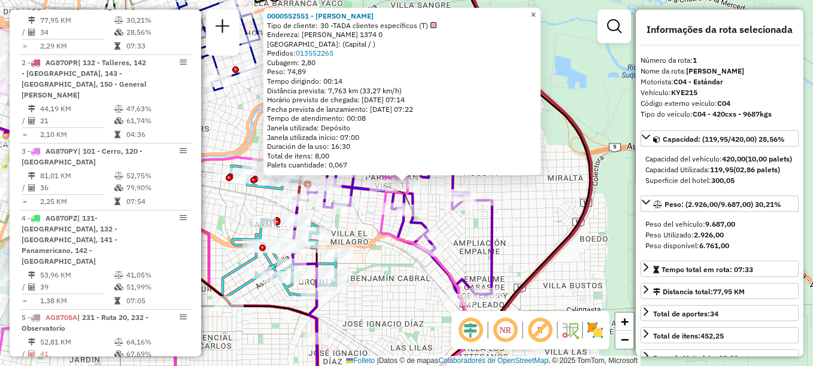
click at [541, 9] on link "×" at bounding box center [533, 15] width 14 height 14
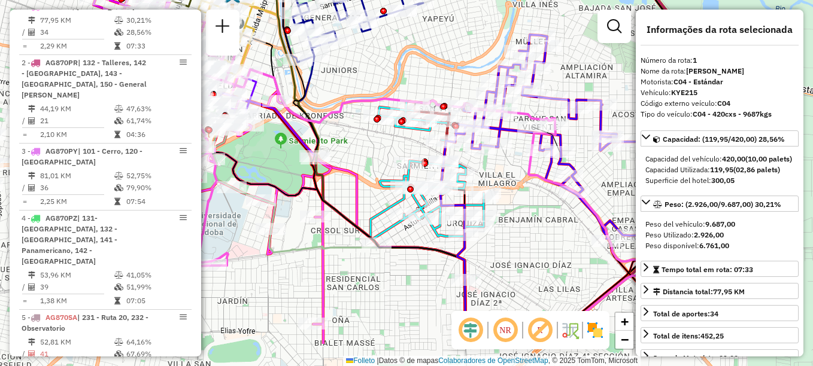
drag, startPoint x: 478, startPoint y: 166, endPoint x: 608, endPoint y: 106, distance: 143.6
click at [608, 106] on div "Rota 17 - Placa KNA117 0000468747 - Interlandi Battagliese Juan Emiliano Rota 1…" at bounding box center [406, 183] width 813 height 366
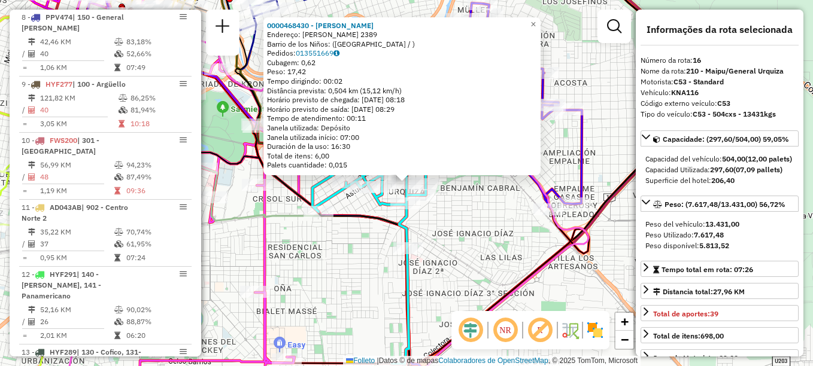
scroll to position [1411, 0]
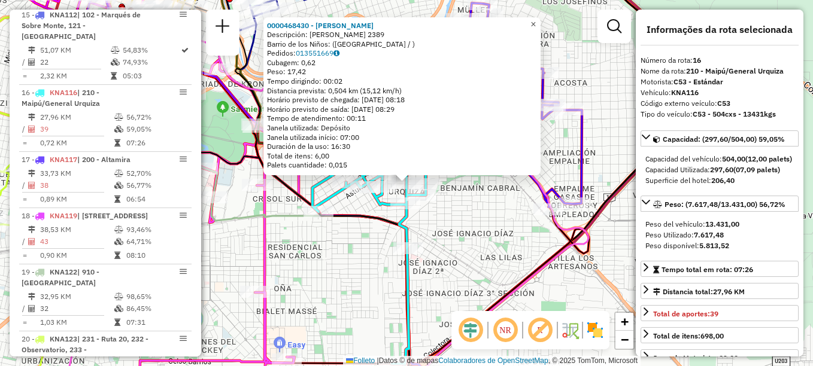
click at [536, 25] on span "×" at bounding box center [533, 24] width 5 height 10
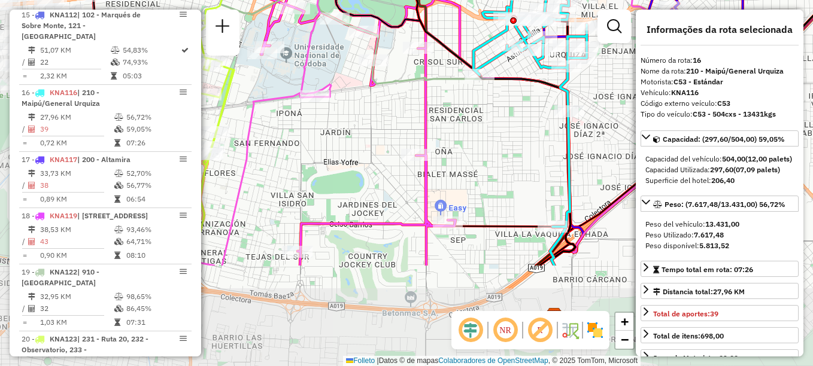
drag, startPoint x: 423, startPoint y: 232, endPoint x: 585, endPoint y: 94, distance: 212.4
click at [585, 94] on div "Janela de atendimento Grade de atendimento Capacidade Transportadoras Veículos …" at bounding box center [406, 183] width 813 height 366
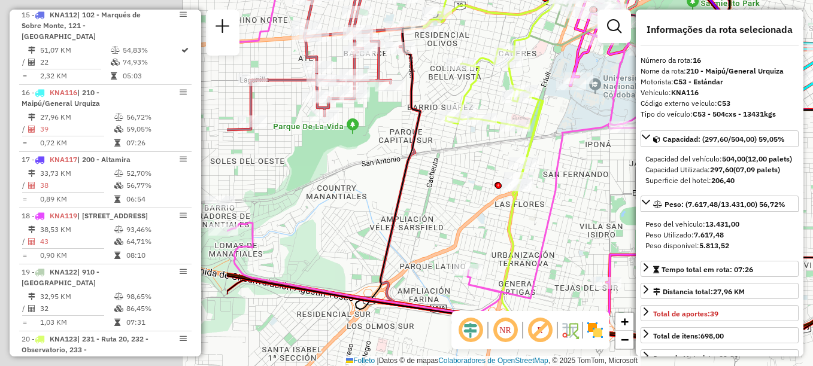
drag, startPoint x: 358, startPoint y: 174, endPoint x: 666, endPoint y: 205, distance: 310.0
click at [666, 205] on hb-router-mapa "Informações da Sessão 1274123 - 12/09/2025 Criação: 11/09/2025 17:49 Depósito: …" at bounding box center [406, 183] width 813 height 366
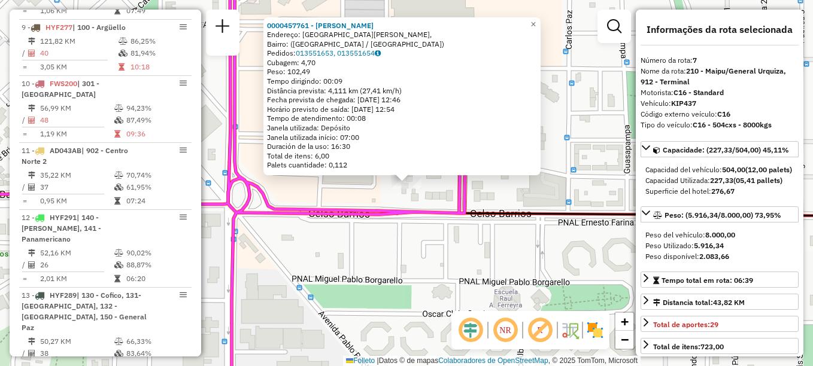
scroll to position [829, 0]
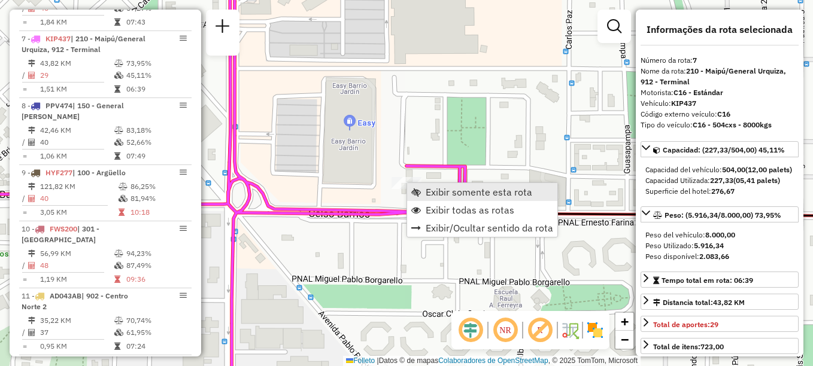
click at [428, 190] on span "Exibir somente esta rota" at bounding box center [479, 192] width 107 height 10
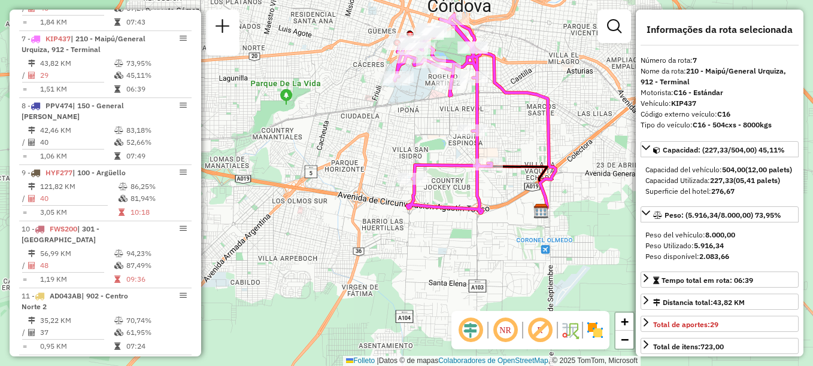
drag, startPoint x: 426, startPoint y: 278, endPoint x: 495, endPoint y: 209, distance: 97.8
click at [495, 209] on div "Janela de atendimento Grade de atendimento Capacidade Transportadoras Veículos …" at bounding box center [406, 183] width 813 height 366
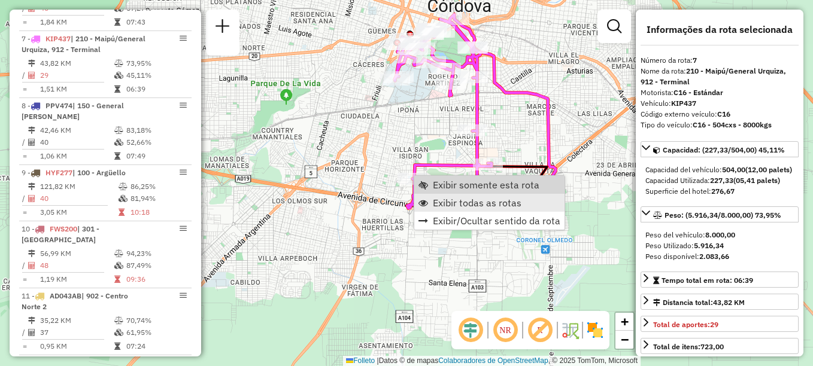
click at [438, 195] on ul "Exibir somente esta rota Exibir todas as rotas Exibir/Ocultar sentido da rota" at bounding box center [489, 203] width 150 height 54
click at [439, 201] on span "Exibir todas as rotas" at bounding box center [477, 203] width 89 height 10
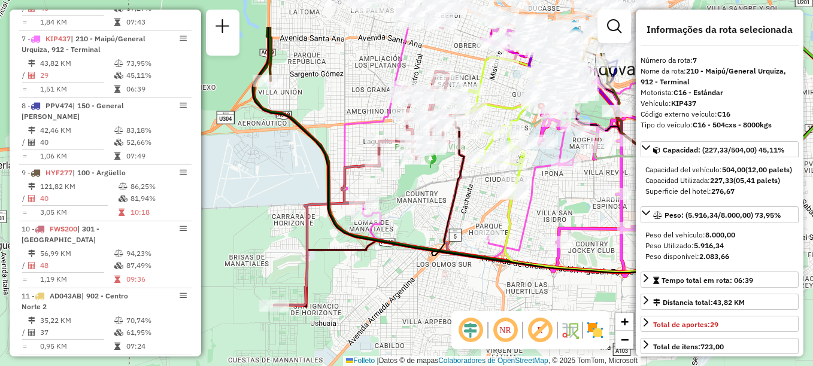
drag, startPoint x: 406, startPoint y: 219, endPoint x: 528, endPoint y: 271, distance: 132.5
click at [528, 271] on icon at bounding box center [474, 151] width 443 height 248
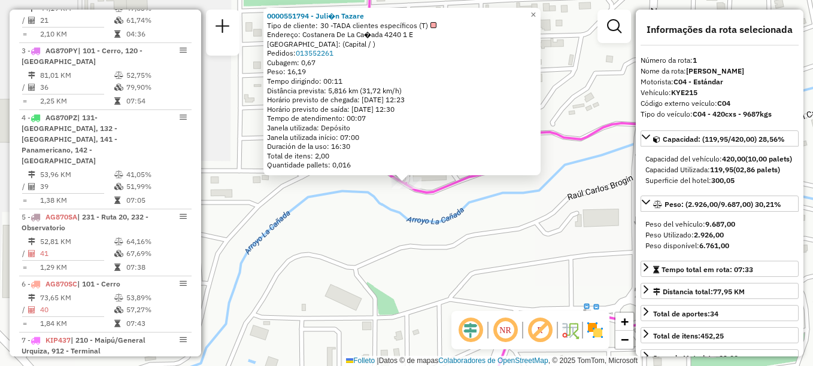
scroll to position [426, 0]
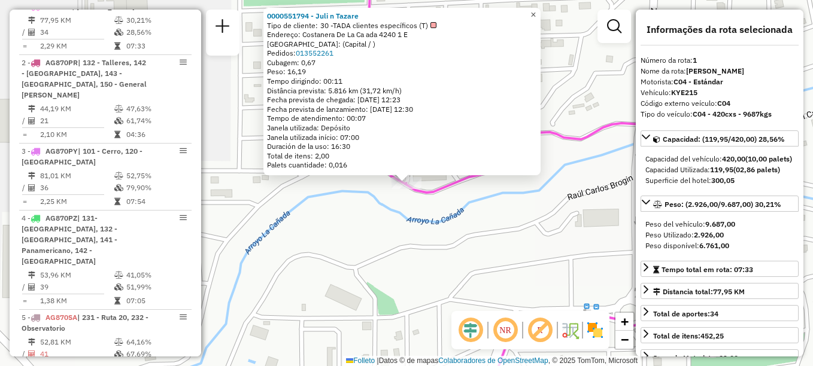
click at [536, 10] on span "×" at bounding box center [533, 15] width 5 height 10
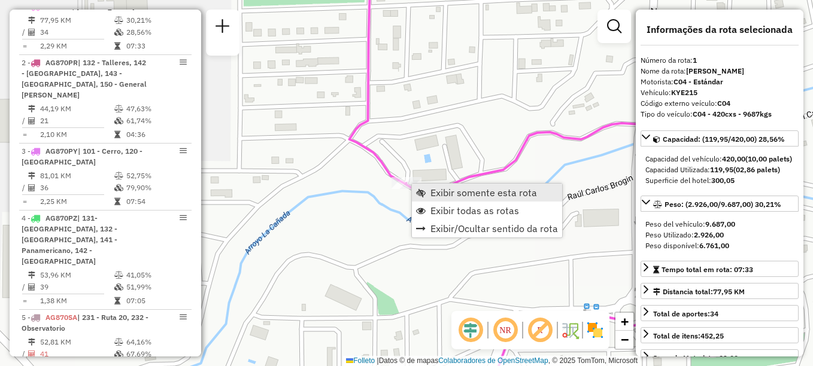
click at [443, 201] on link "Exibir somente esta rota" at bounding box center [487, 193] width 150 height 18
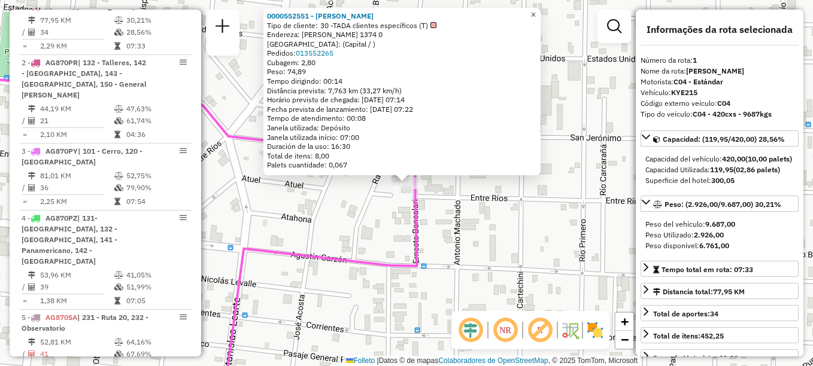
click at [536, 10] on span "×" at bounding box center [533, 15] width 5 height 10
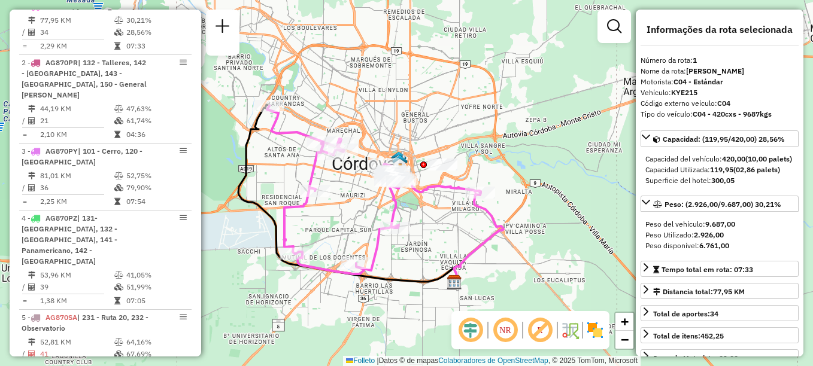
drag, startPoint x: 434, startPoint y: 266, endPoint x: 453, endPoint y: 253, distance: 22.4
click at [453, 253] on div "Janela de atendimento Grade de atendimento Capacidade Transportadoras Veículos …" at bounding box center [406, 183] width 813 height 366
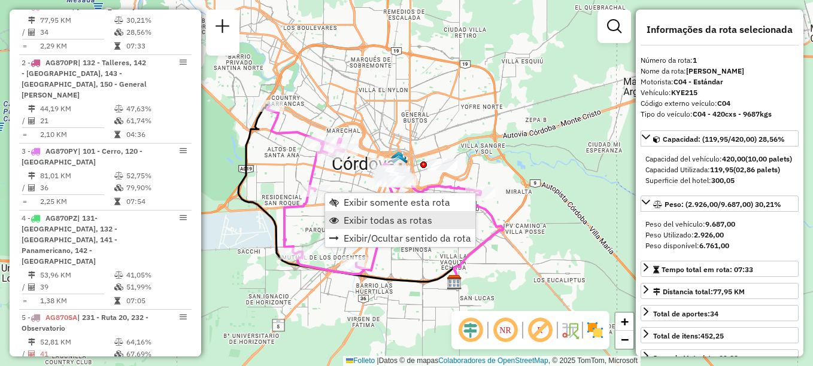
click at [356, 216] on span "Exibir todas as rotas" at bounding box center [388, 221] width 89 height 10
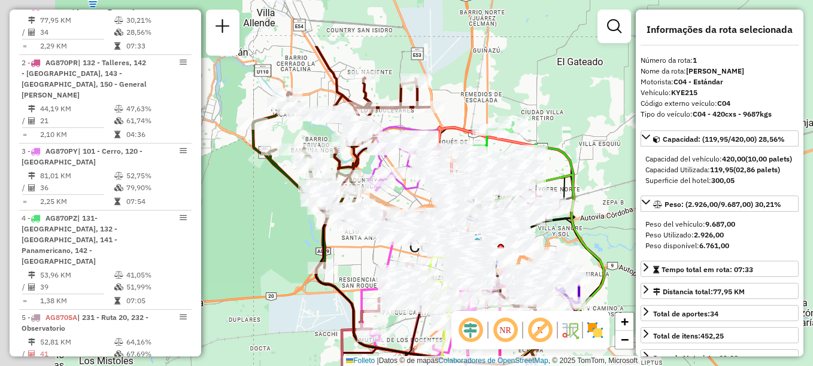
drag, startPoint x: 285, startPoint y: 216, endPoint x: 362, endPoint y: 298, distance: 113.1
click at [362, 298] on icon at bounding box center [451, 273] width 214 height 168
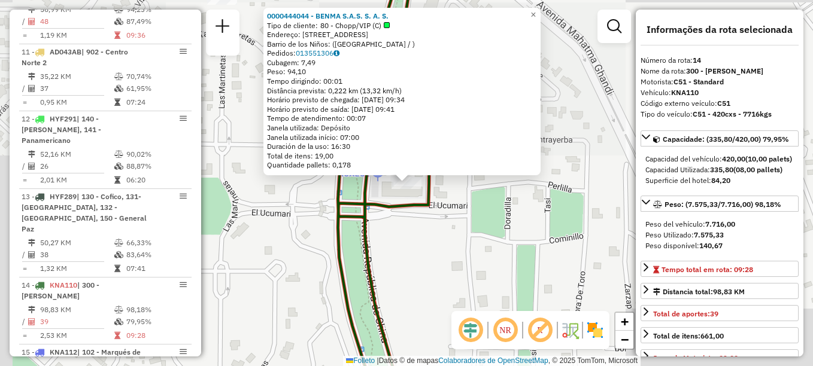
scroll to position [1287, 0]
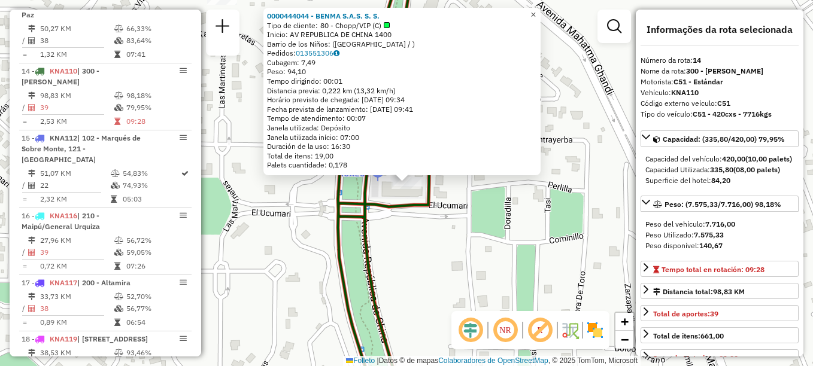
click at [536, 11] on span "×" at bounding box center [533, 15] width 5 height 10
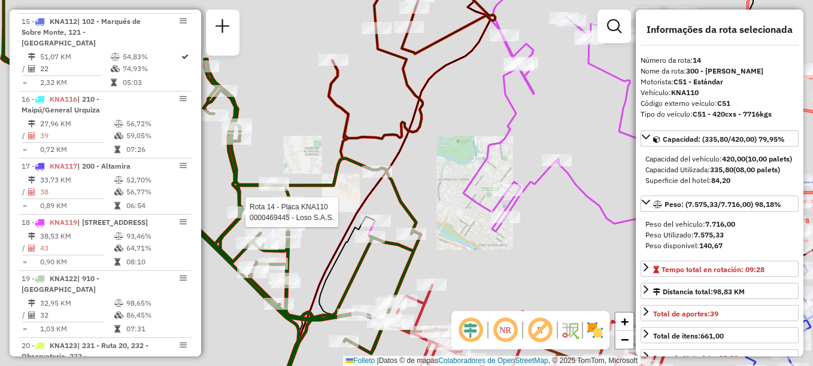
scroll to position [1407, 0]
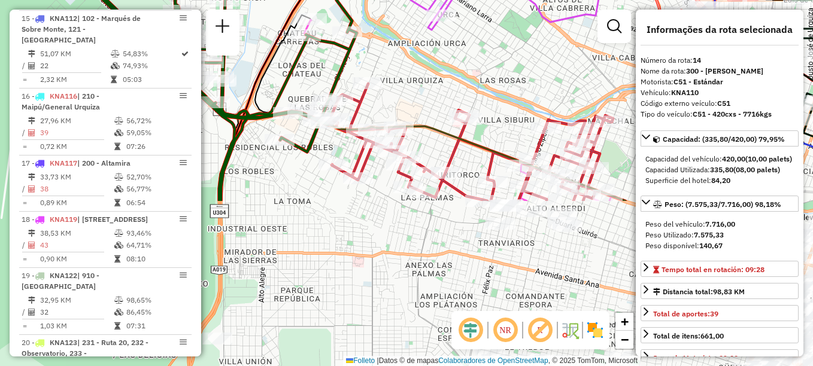
drag, startPoint x: 279, startPoint y: 238, endPoint x: 235, endPoint y: 66, distance: 177.9
click at [235, 66] on div "Janela de atendimento Grade de atendimento Capacidade Transportadoras Veículos …" at bounding box center [406, 183] width 813 height 366
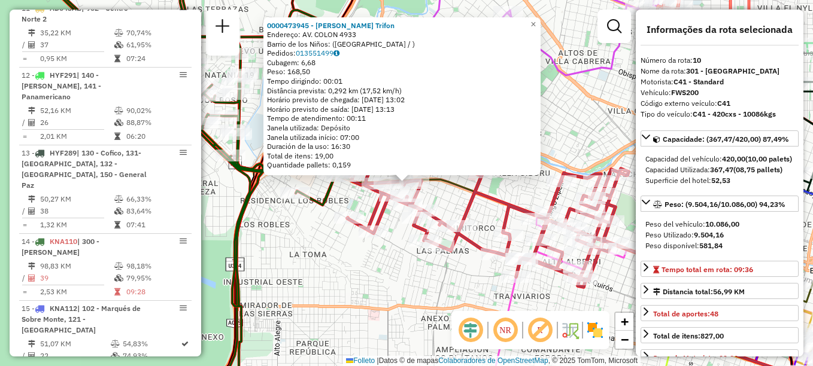
scroll to position [1019, 0]
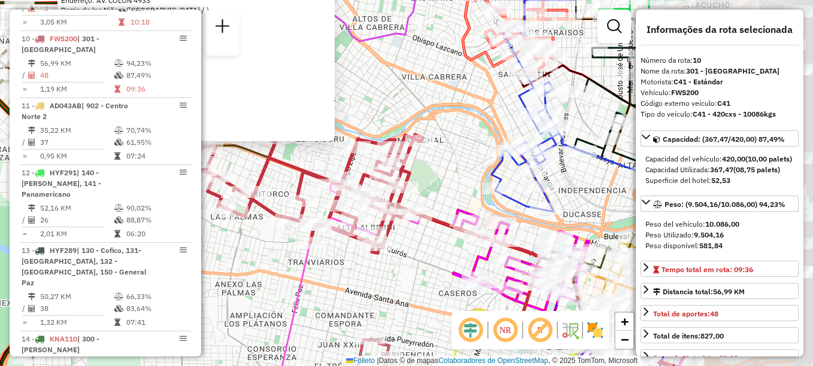
drag, startPoint x: 510, startPoint y: 292, endPoint x: 308, endPoint y: 248, distance: 206.0
click at [304, 256] on div "0000473945 - Paco Villca Trifón Endereço: AV. COLON 4933 Barrio de los Niños: (…" at bounding box center [406, 183] width 813 height 366
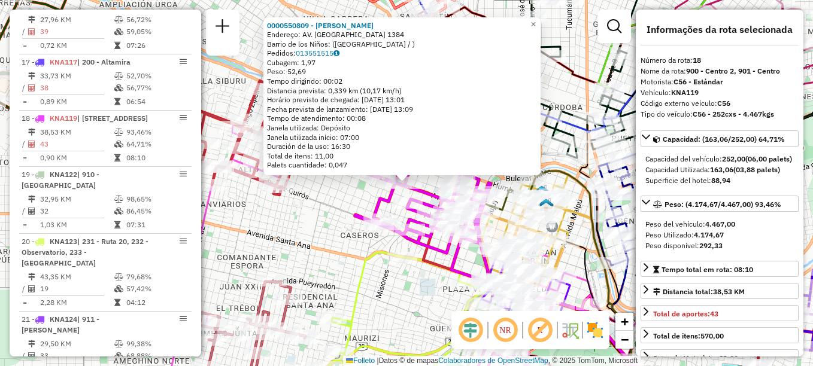
scroll to position [1534, 0]
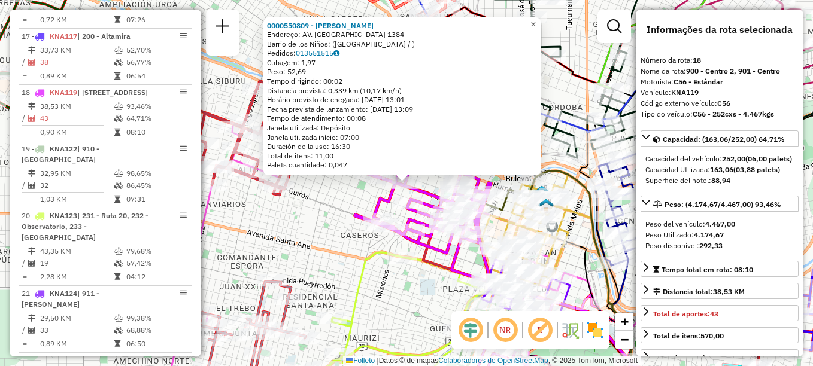
click at [536, 19] on span "×" at bounding box center [533, 24] width 5 height 10
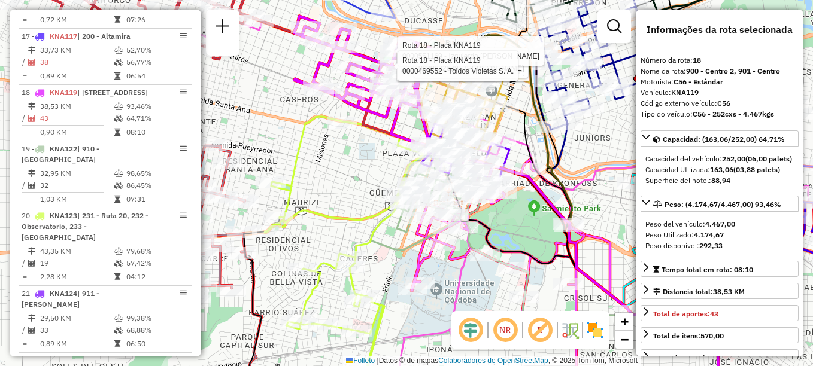
drag, startPoint x: 346, startPoint y: 169, endPoint x: 373, endPoint y: 149, distance: 33.9
click at [373, 149] on div "Rota 18 - Placa KNA119 0000408142 - Vega Analia Viviana Rota 18 - Placa KNA119 …" at bounding box center [406, 183] width 813 height 366
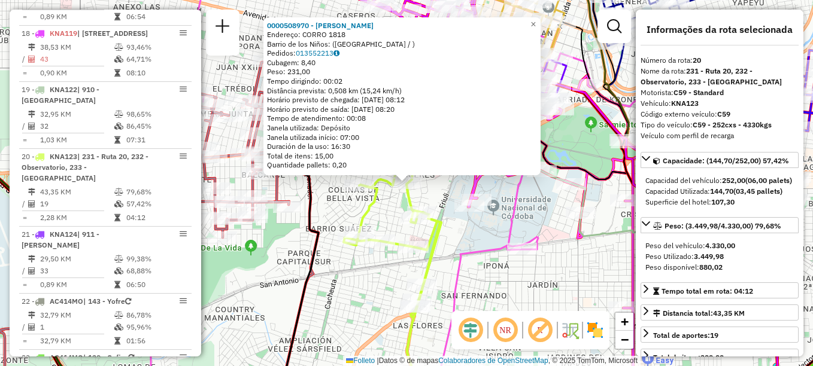
scroll to position [1668, 0]
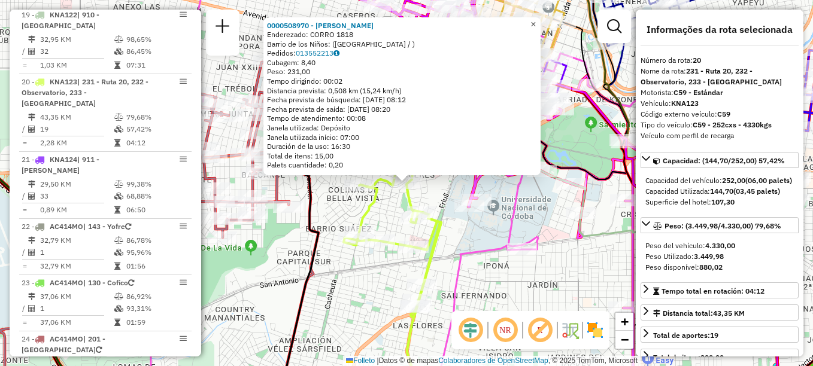
click at [536, 19] on span "×" at bounding box center [533, 24] width 5 height 10
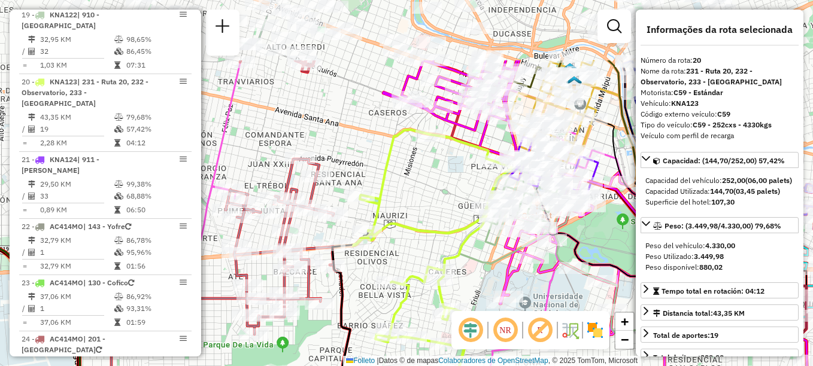
drag, startPoint x: 443, startPoint y: 121, endPoint x: 459, endPoint y: 169, distance: 50.6
click at [459, 169] on div "Janela de atendimento Grade de atendimento Capacidade Transportadoras Veículos …" at bounding box center [406, 183] width 813 height 366
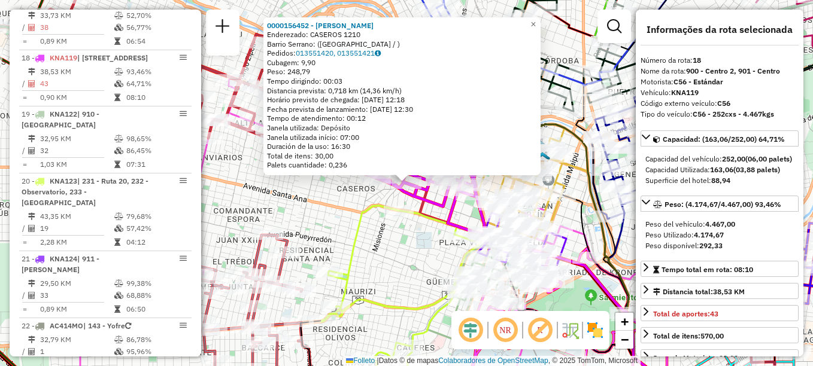
scroll to position [1534, 0]
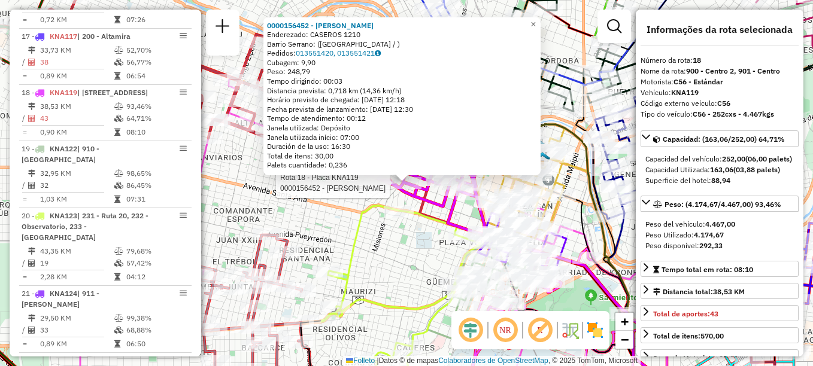
click at [428, 284] on div "Rota 18 - Placa KNA119 0000156452 - MARTINEZ CRISTIAN 0000156452 - MARTINEZ CRI…" at bounding box center [406, 183] width 813 height 366
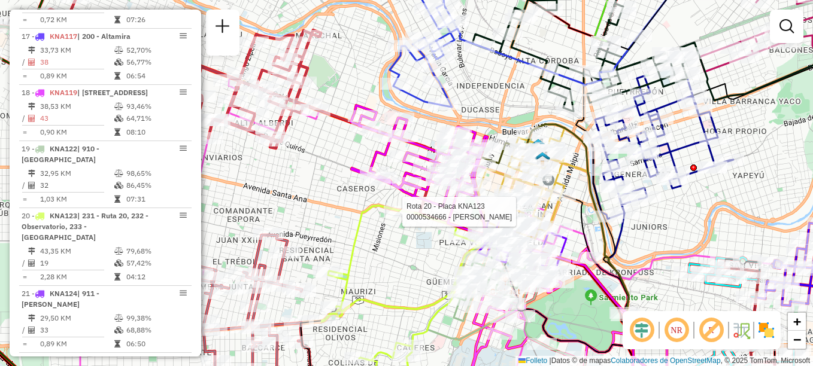
select select "**********"
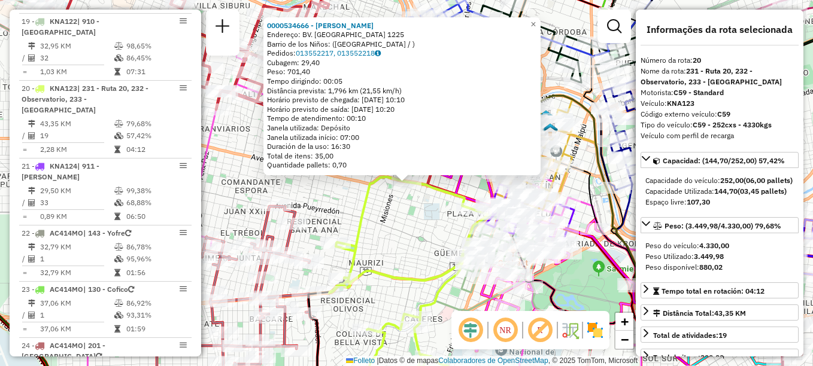
scroll to position [1668, 0]
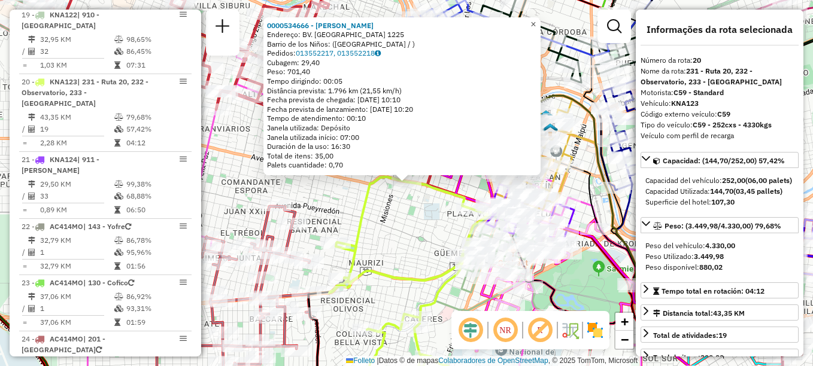
click at [536, 20] on span "×" at bounding box center [533, 24] width 5 height 10
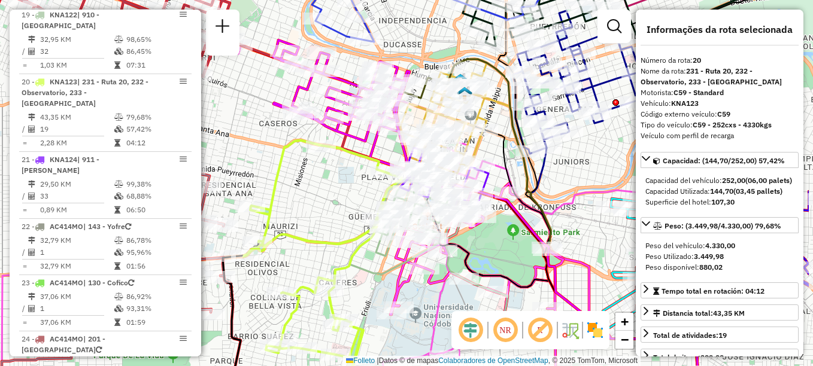
drag, startPoint x: 380, startPoint y: 202, endPoint x: 325, endPoint y: 169, distance: 65.0
click at [325, 169] on div "Janela de atendimento Grade de atendimento Capacidade Transportadoras Veículos …" at bounding box center [406, 183] width 813 height 366
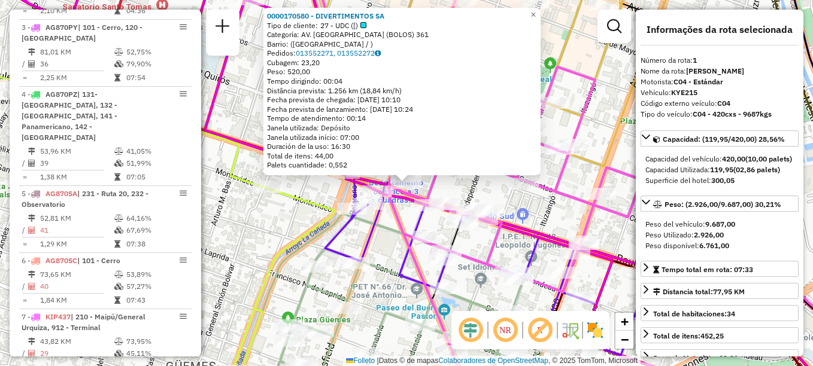
scroll to position [426, 0]
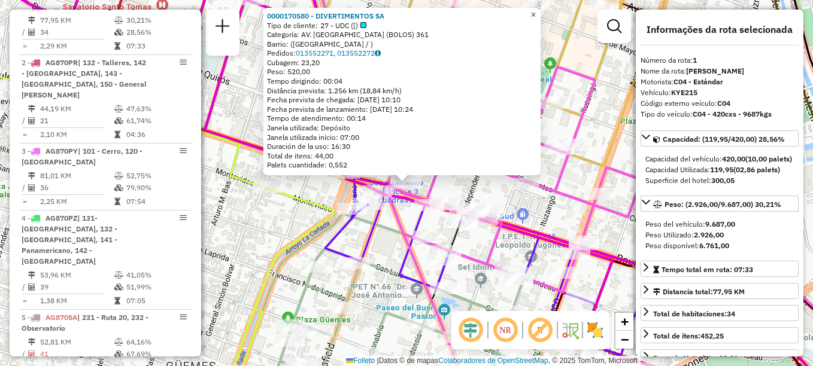
click at [536, 11] on span "×" at bounding box center [533, 15] width 5 height 10
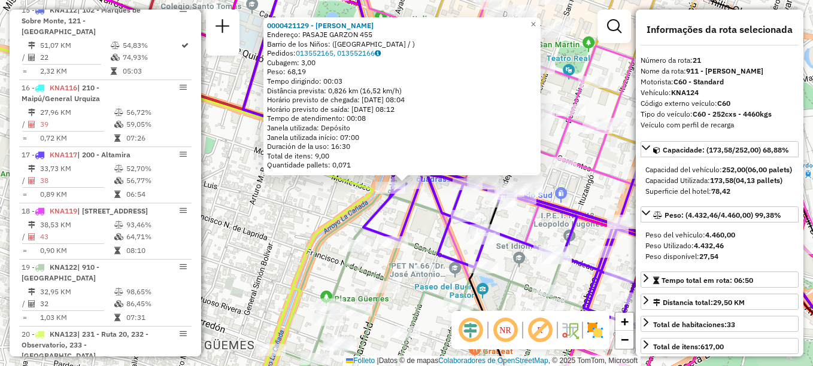
scroll to position [1746, 0]
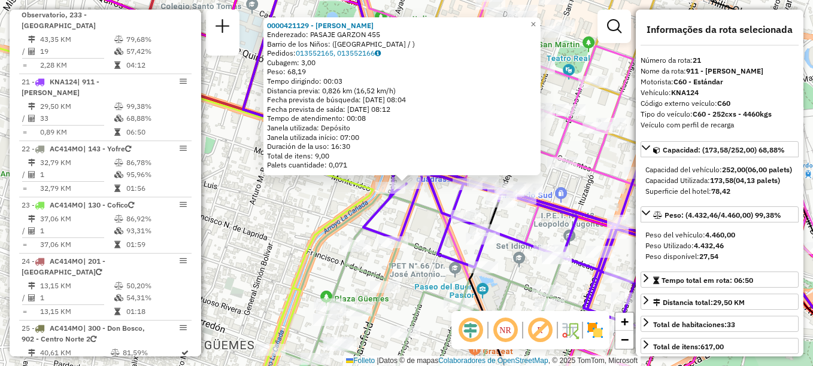
click at [292, 205] on div "Rota 21 - Placa KNA124 0000421129 - Villena Patricia Noemi 0000421129 - Villena…" at bounding box center [406, 183] width 813 height 366
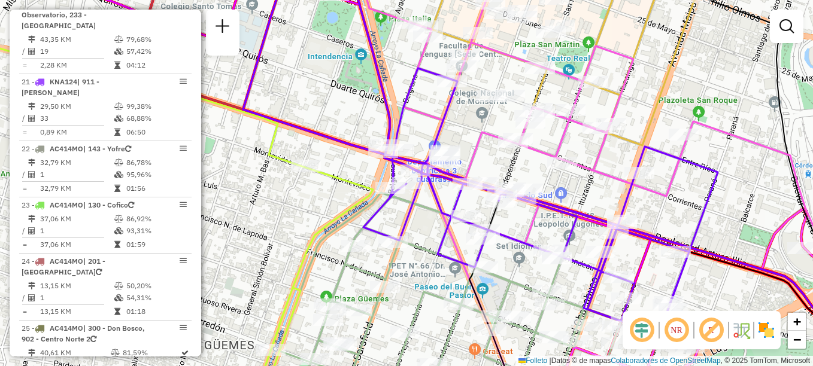
click at [551, 38] on div at bounding box center [551, 32] width 30 height 12
select select "**********"
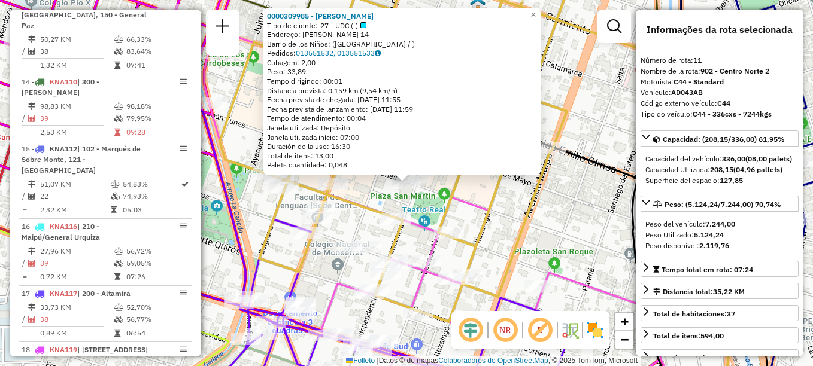
scroll to position [1075, 0]
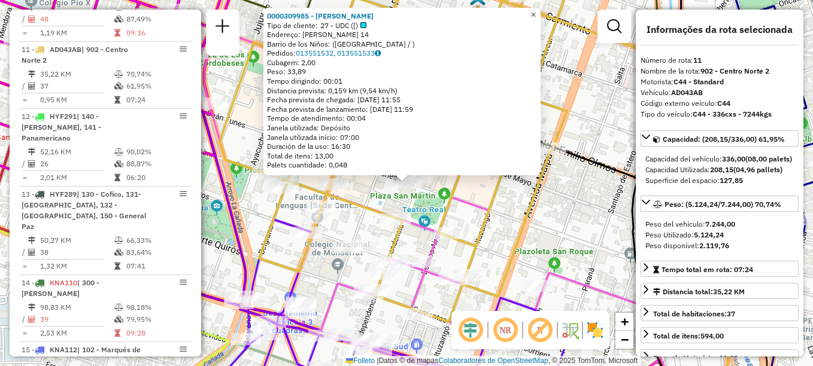
click at [536, 10] on span "×" at bounding box center [533, 15] width 5 height 10
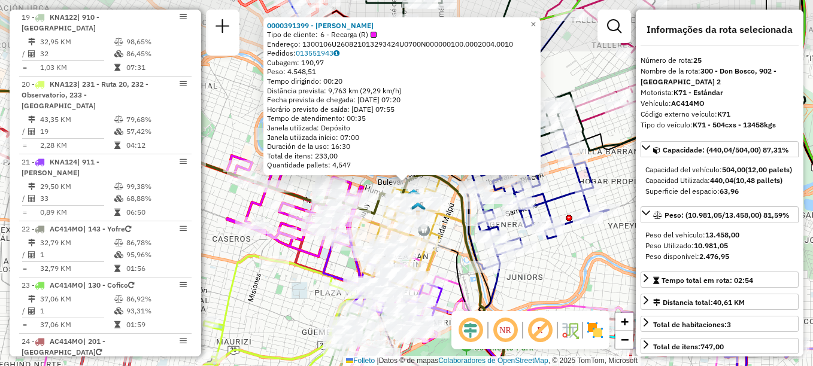
scroll to position [1964, 0]
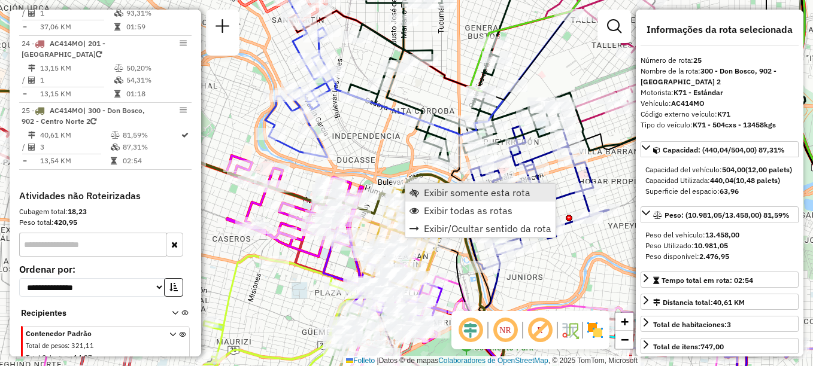
click at [431, 188] on span "Exibir somente esta rota" at bounding box center [477, 193] width 107 height 10
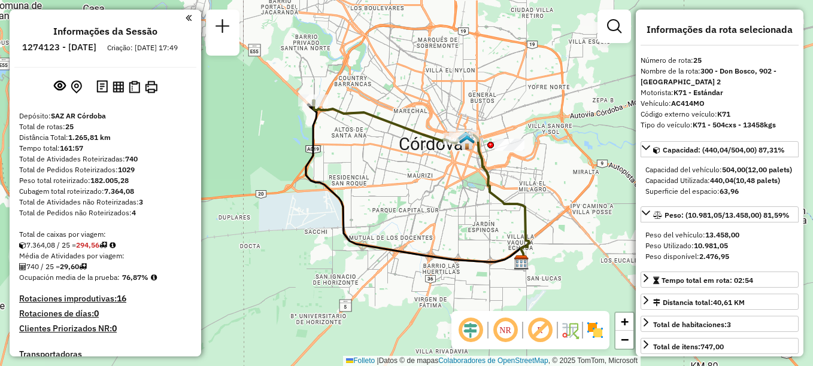
select select "**********"
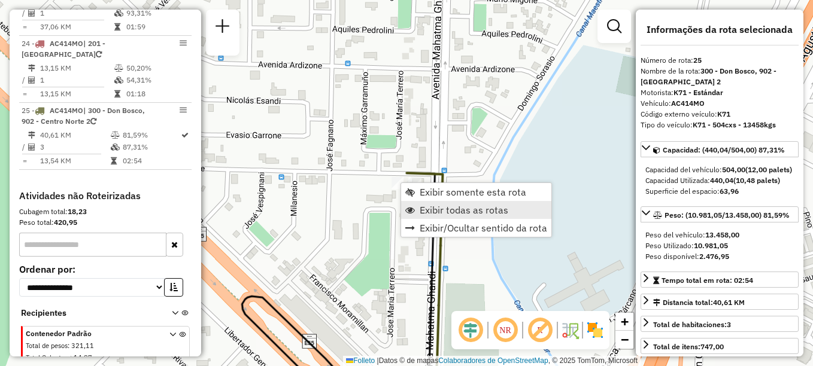
click at [435, 210] on span "Exibir todas as rotas" at bounding box center [464, 210] width 89 height 10
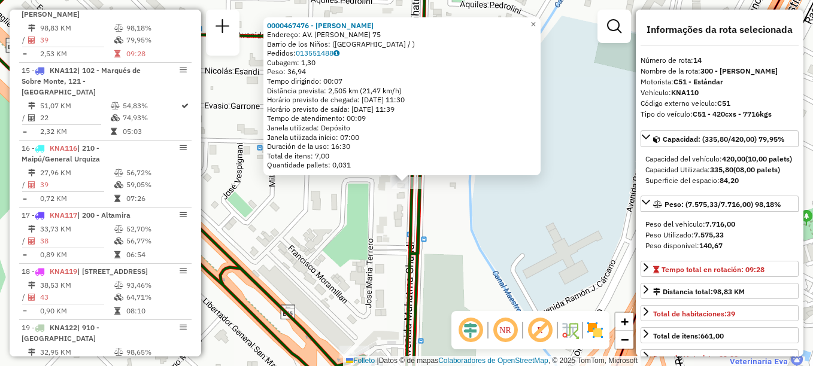
scroll to position [1287, 0]
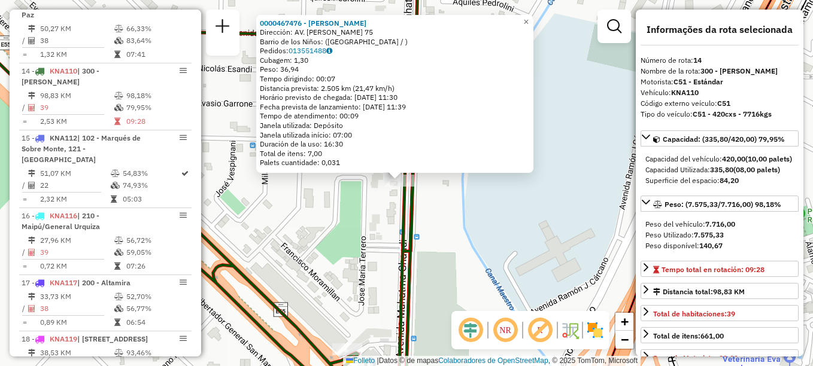
drag, startPoint x: 522, startPoint y: 255, endPoint x: 280, endPoint y: 117, distance: 278.1
click at [293, 124] on div "0000467476 - Peralta Magali De Lourdes Dirección: AV. MAHATMA GANDHI 75 Barrio …" at bounding box center [406, 183] width 813 height 366
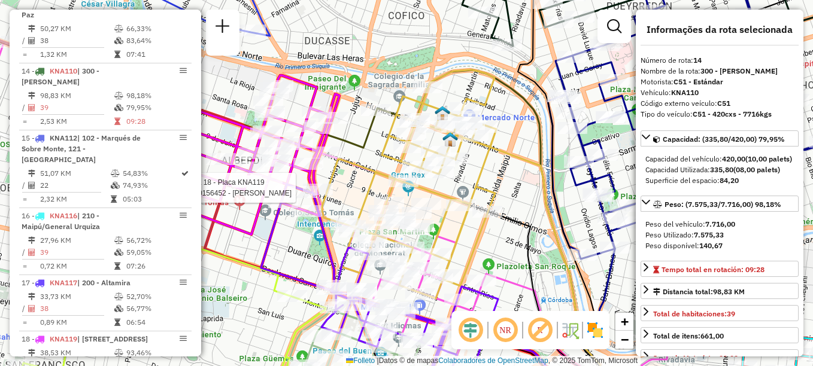
click at [339, 179] on icon at bounding box center [409, 184] width 175 height 229
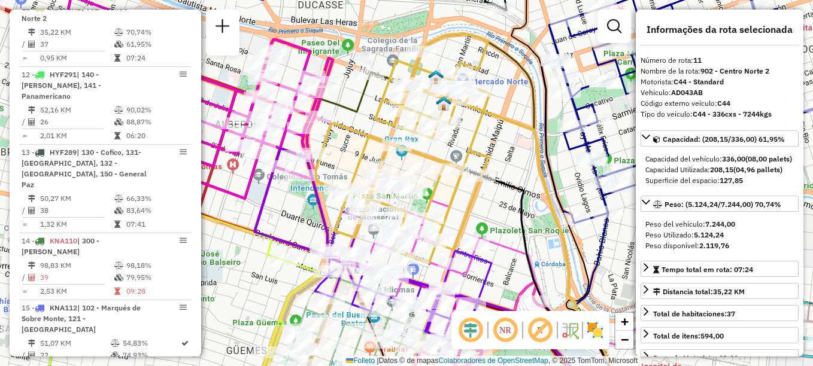
scroll to position [1075, 0]
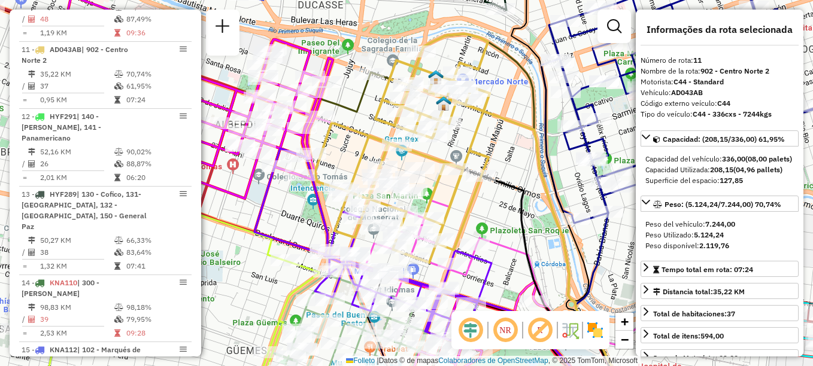
drag, startPoint x: 444, startPoint y: 184, endPoint x: 460, endPoint y: 10, distance: 175.6
click at [460, 34] on icon at bounding box center [402, 148] width 175 height 229
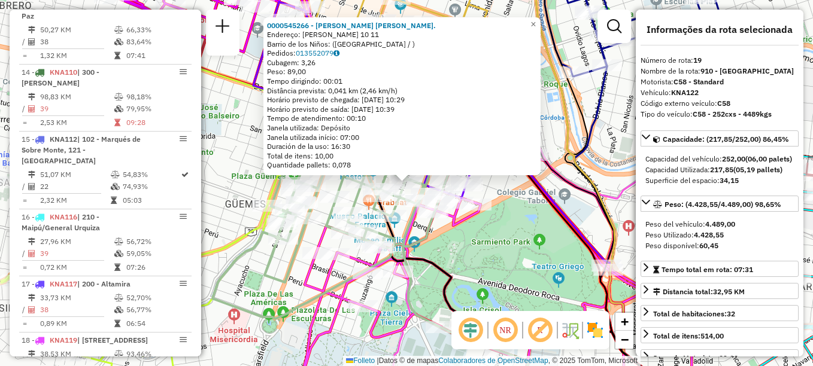
scroll to position [1601, 0]
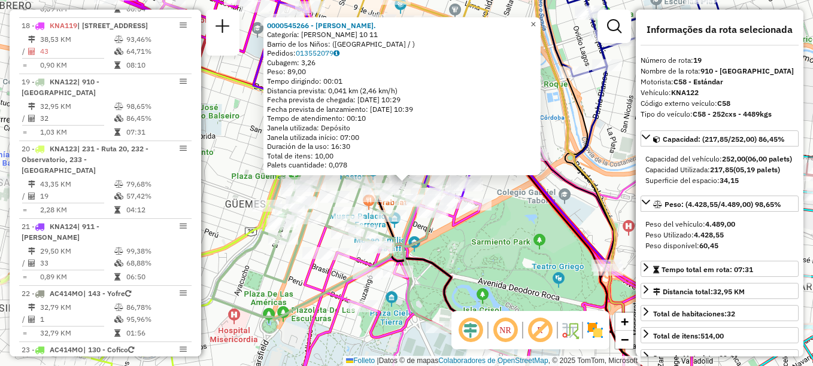
click at [536, 19] on span "×" at bounding box center [533, 24] width 5 height 10
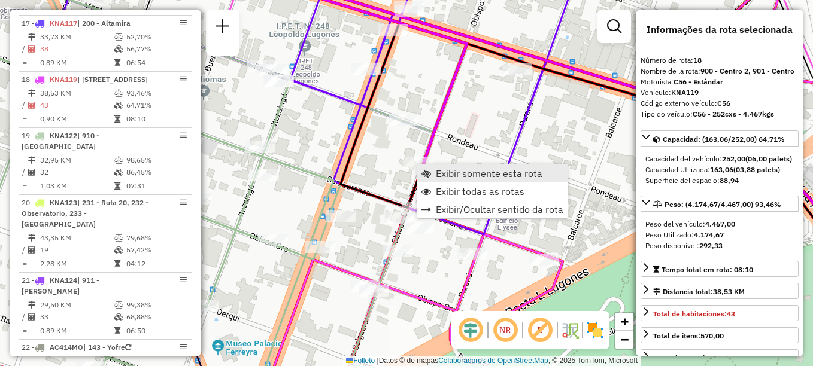
scroll to position [1534, 0]
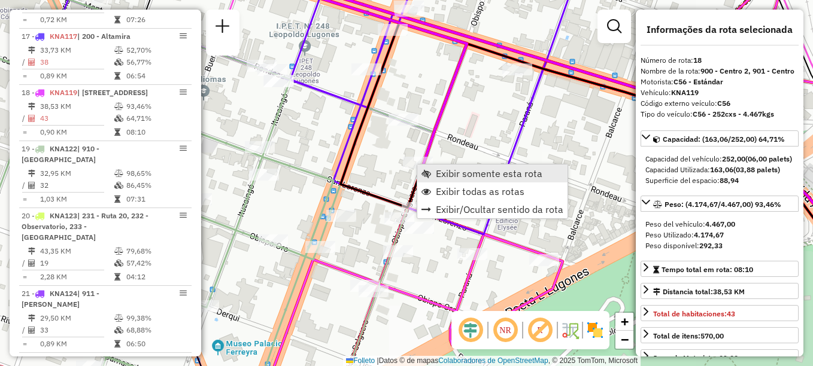
click at [451, 173] on span "Exibir somente esta rota" at bounding box center [489, 174] width 107 height 10
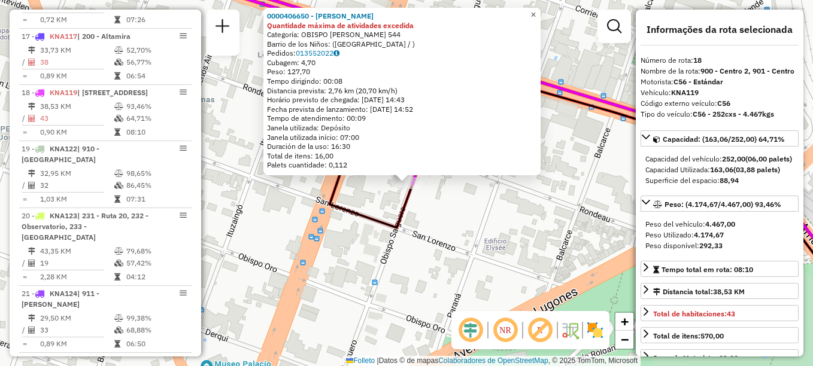
click at [540, 17] on div "0000406650 - Quevedo Ariel Iván Quantidade máxima de atividades excedida Catego…" at bounding box center [401, 92] width 277 height 168
drag, startPoint x: 540, startPoint y: 17, endPoint x: 543, endPoint y: 10, distance: 8.1
click at [536, 10] on span "×" at bounding box center [533, 15] width 5 height 10
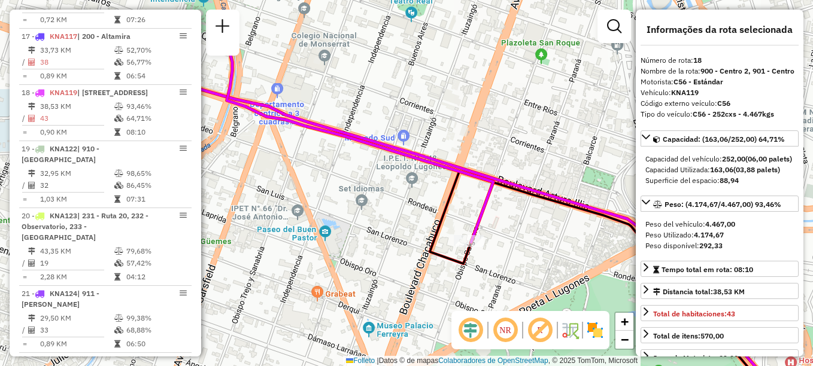
drag, startPoint x: 375, startPoint y: 226, endPoint x: 395, endPoint y: 233, distance: 20.3
click at [390, 232] on div "Janela de atendimento Grade de atendimento Capacidade Transportadoras Veículos …" at bounding box center [406, 183] width 813 height 366
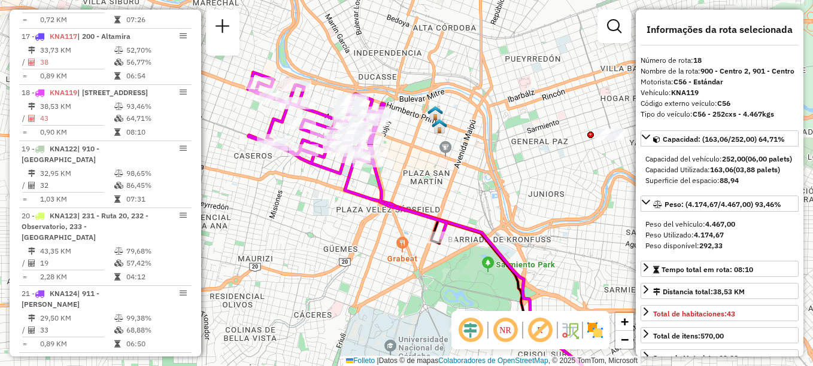
drag, startPoint x: 294, startPoint y: 246, endPoint x: 369, endPoint y: 247, distance: 75.5
click at [369, 247] on div "Janela de atendimento Grade de atendimento Capacidade Transportadoras Veículos …" at bounding box center [406, 183] width 813 height 366
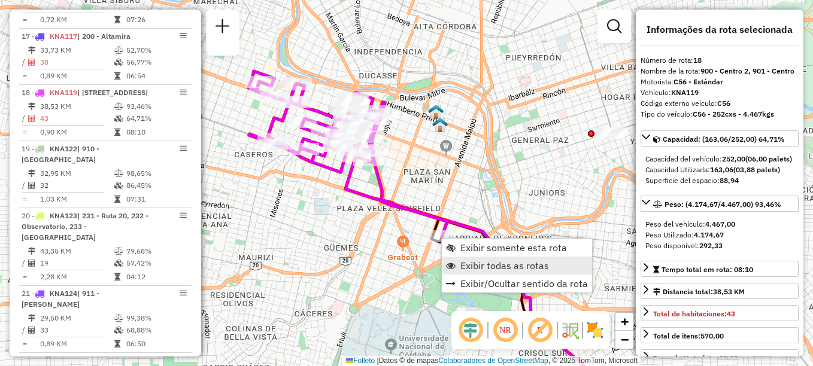
click at [472, 261] on span "Exibir todas as rotas" at bounding box center [504, 266] width 89 height 10
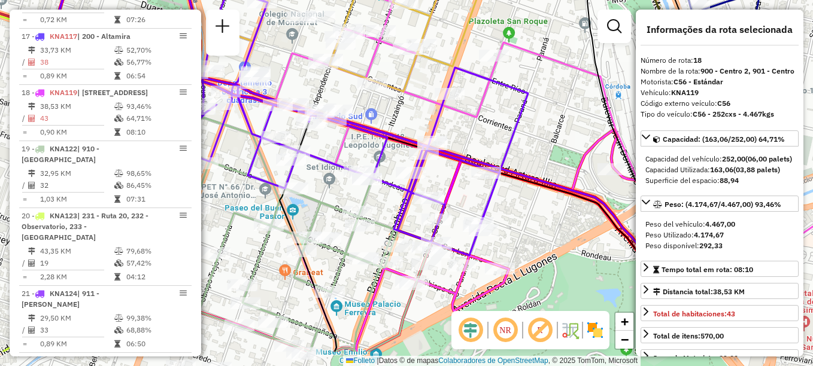
drag, startPoint x: 500, startPoint y: 193, endPoint x: 519, endPoint y: 159, distance: 39.1
click at [519, 159] on icon at bounding box center [532, 236] width 393 height 234
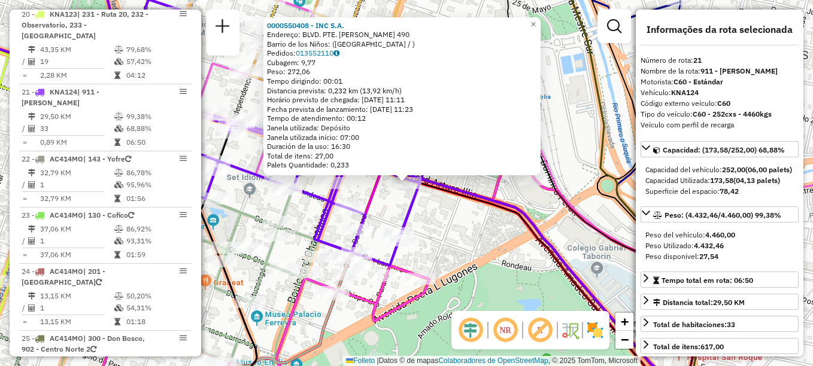
scroll to position [1746, 0]
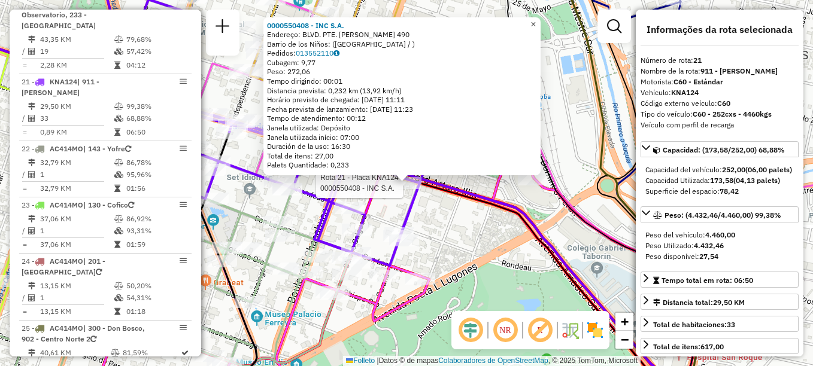
click at [541, 22] on link "×" at bounding box center [533, 24] width 14 height 14
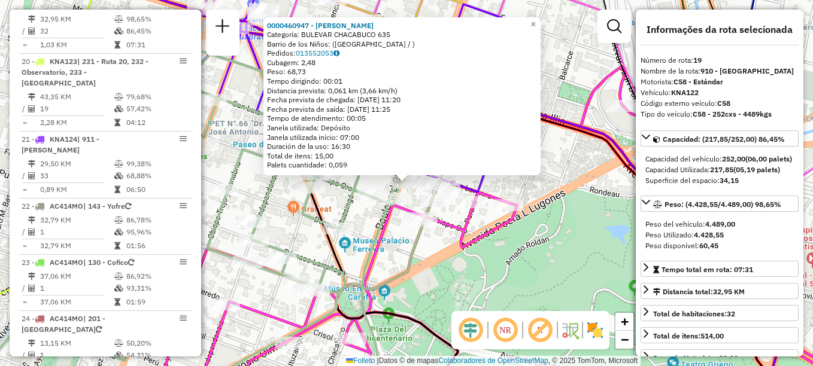
scroll to position [1601, 0]
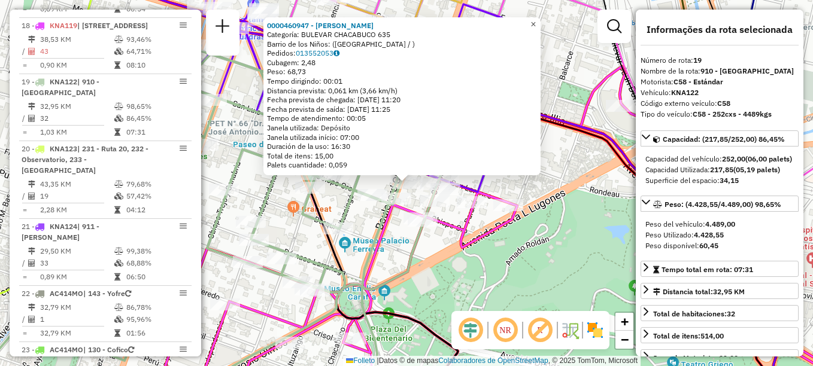
click at [536, 19] on span "×" at bounding box center [533, 24] width 5 height 10
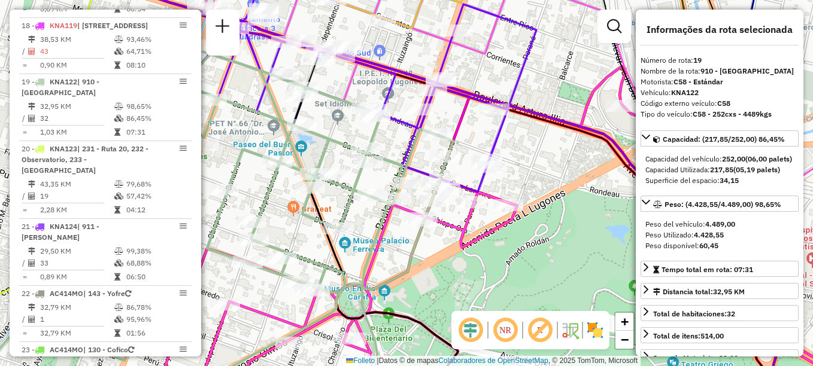
drag, startPoint x: 434, startPoint y: 226, endPoint x: 434, endPoint y: 115, distance: 110.8
click at [429, 143] on div "Janela de atendimento Grade de atendimento Capacidade Transportadoras Veículos …" at bounding box center [406, 183] width 813 height 366
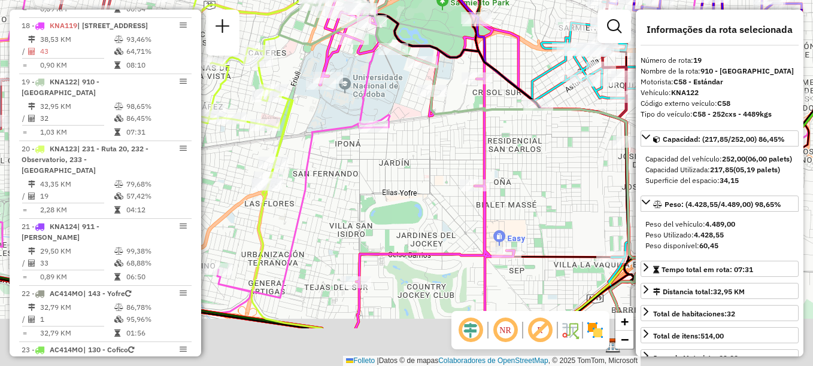
drag, startPoint x: 462, startPoint y: 223, endPoint x: 405, endPoint y: 149, distance: 93.5
click at [405, 149] on div "Janela de atendimento Grade de atendimento Capacidade Transportadoras Veículos …" at bounding box center [406, 183] width 813 height 366
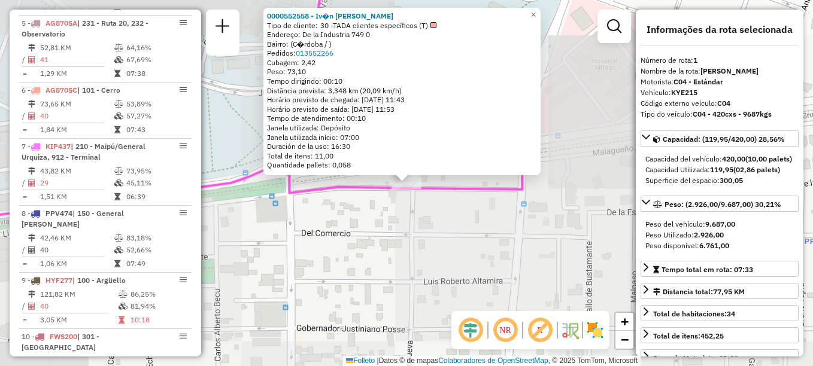
scroll to position [426, 0]
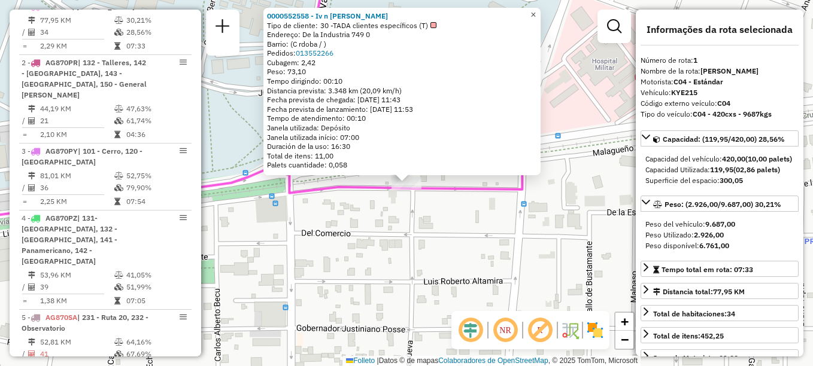
click at [536, 14] on span "×" at bounding box center [533, 15] width 5 height 10
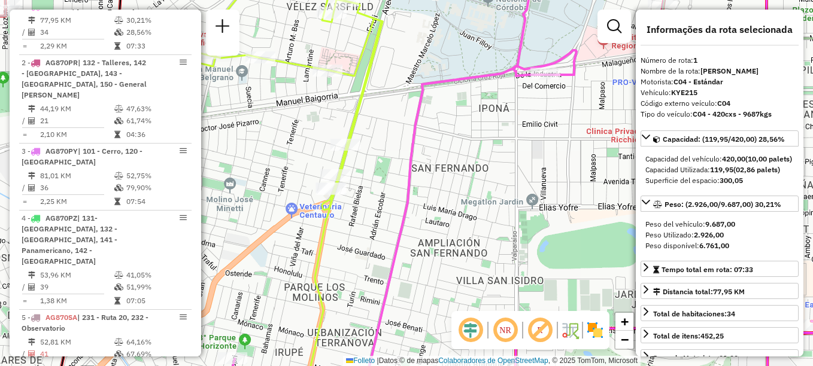
drag, startPoint x: 437, startPoint y: 198, endPoint x: 513, endPoint y: 157, distance: 86.0
click at [513, 157] on div "Janela de atendimento Grade de atendimento Capacidade Transportadoras Veículos …" at bounding box center [406, 183] width 813 height 366
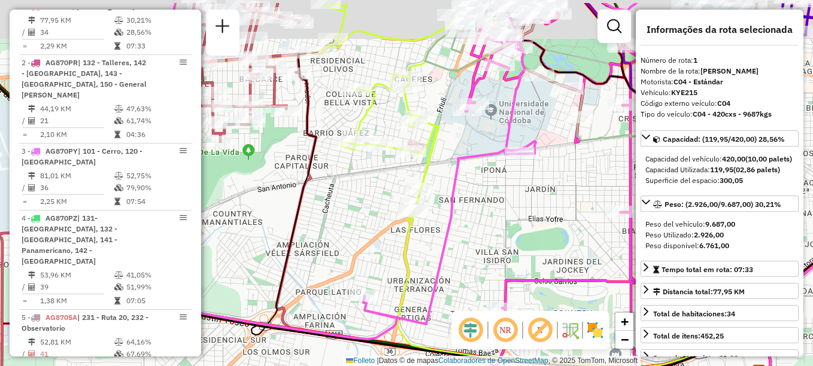
drag, startPoint x: 547, startPoint y: 157, endPoint x: 555, endPoint y: 151, distance: 10.3
click at [546, 165] on div "Janela de atendimento Grade de atendimento Capacidade Transportadoras Veículos …" at bounding box center [406, 183] width 813 height 366
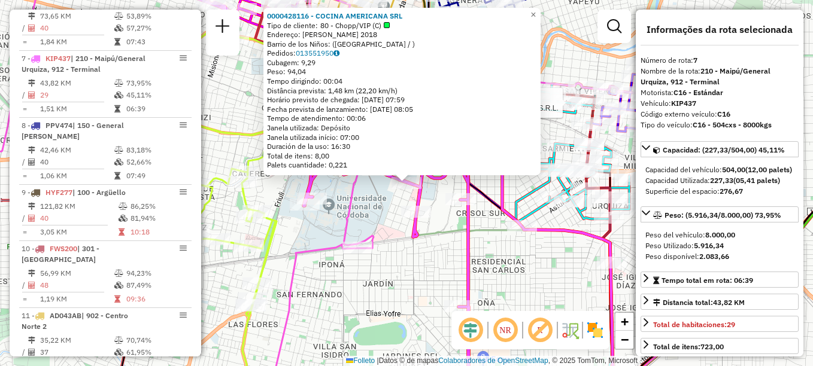
scroll to position [829, 0]
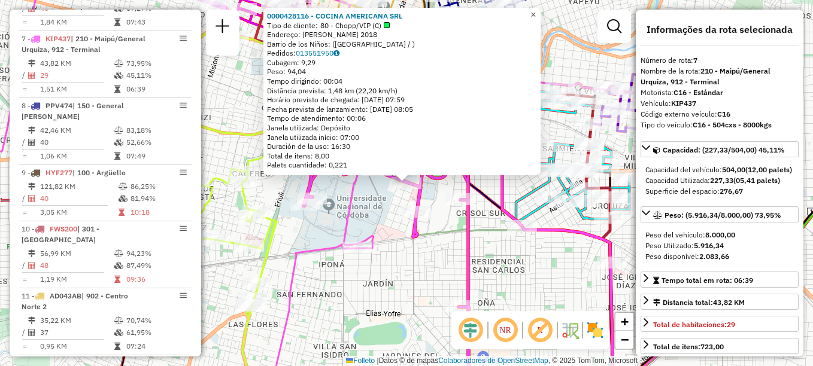
click at [536, 13] on span "×" at bounding box center [533, 15] width 5 height 10
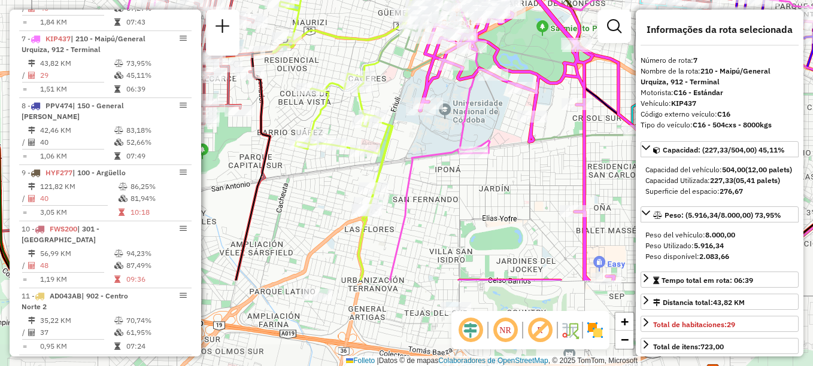
drag, startPoint x: 353, startPoint y: 126, endPoint x: 309, endPoint y: 4, distance: 129.7
click at [309, 4] on div "Janela de atendimento Grade de atendimento Capacidade Transportadoras Veículos …" at bounding box center [406, 183] width 813 height 366
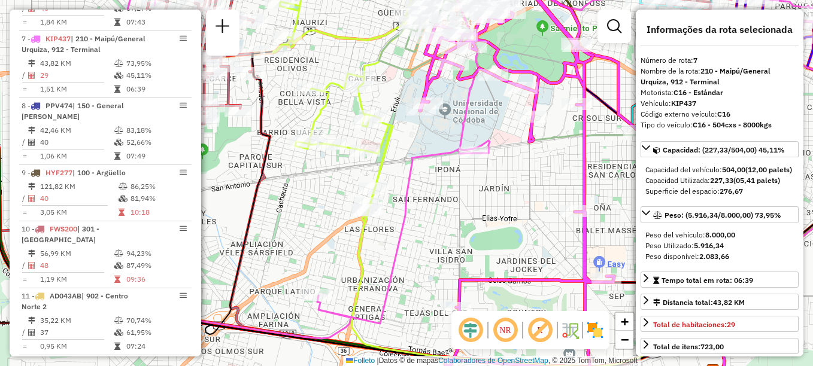
click at [440, 199] on div "Janela de atendimento Grade de atendimento Capacidade Transportadoras Veículos …" at bounding box center [406, 183] width 813 height 366
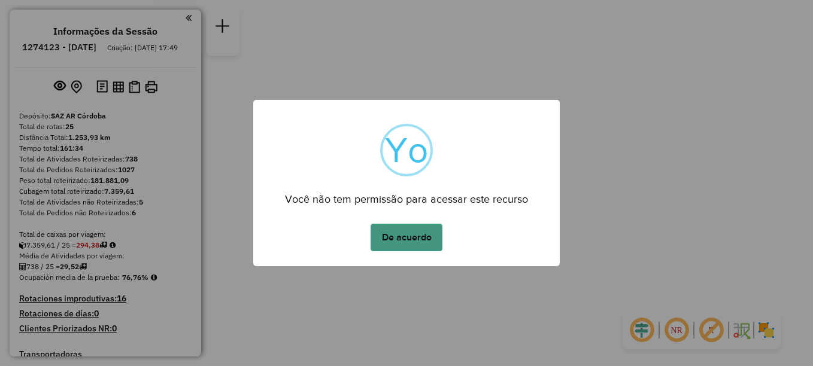
click at [413, 236] on button "De acuerdo" at bounding box center [407, 238] width 72 height 28
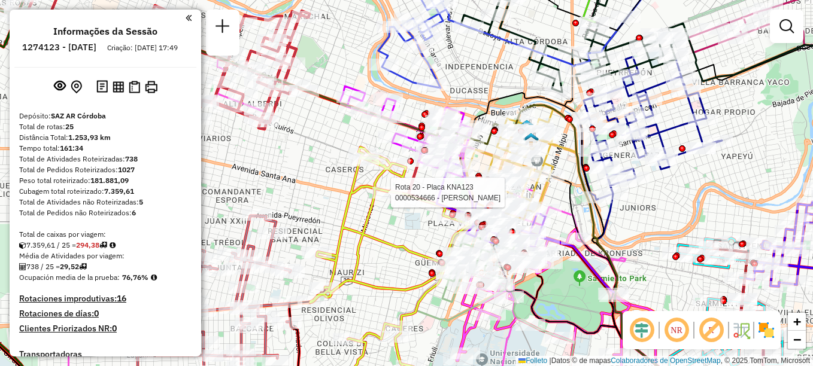
select select "**********"
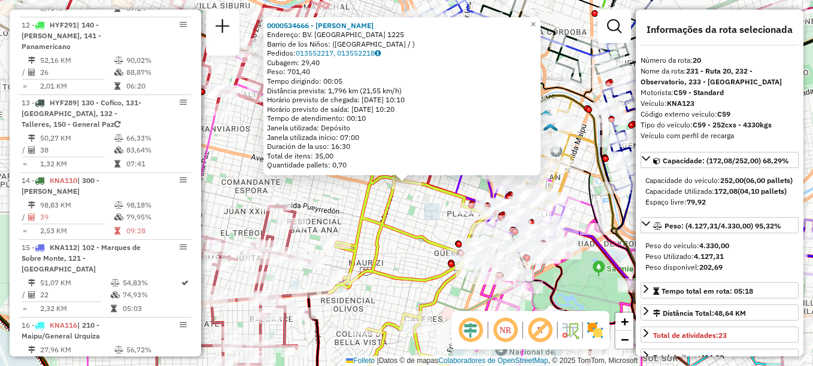
scroll to position [1668, 0]
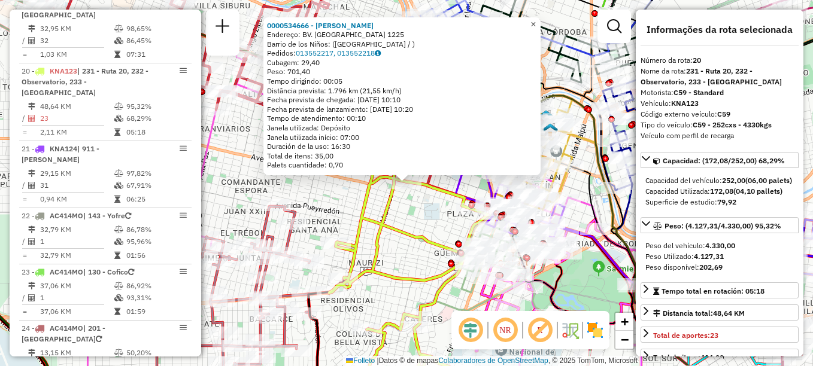
click at [536, 21] on span "×" at bounding box center [533, 24] width 5 height 10
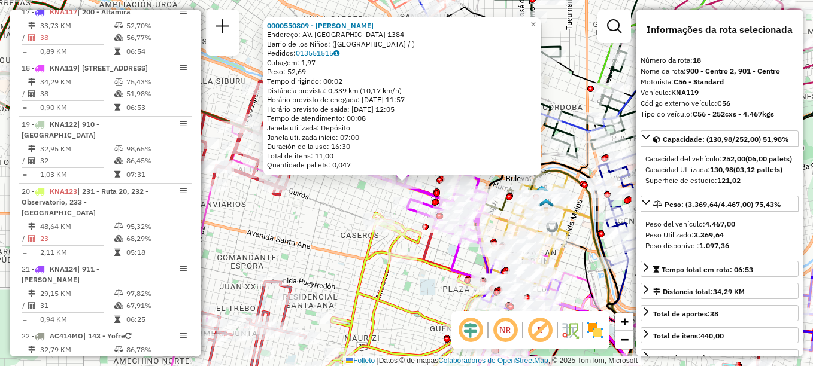
scroll to position [1534, 0]
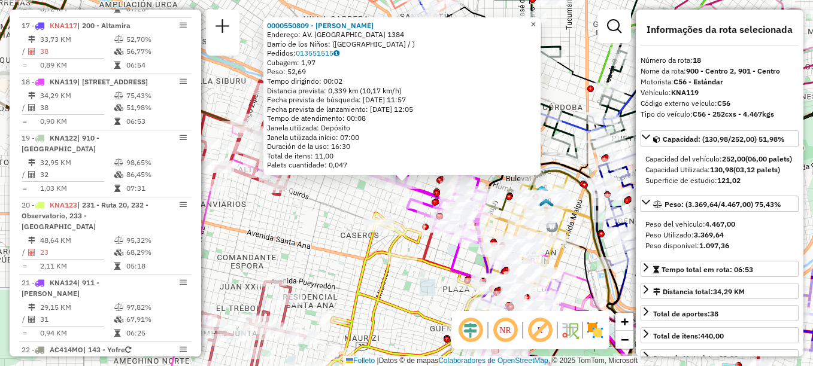
click at [536, 19] on span "×" at bounding box center [533, 24] width 5 height 10
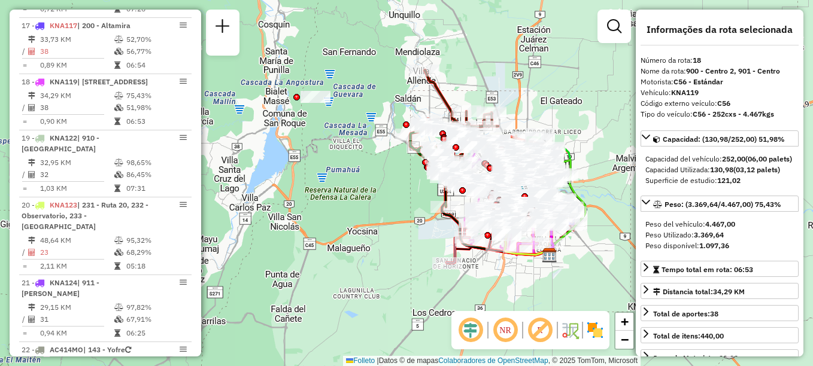
drag, startPoint x: 504, startPoint y: 301, endPoint x: 484, endPoint y: 311, distance: 22.0
click at [484, 311] on div "Janela de atendimento Grade de atendimento Capacidade Transportadoras Veículos …" at bounding box center [406, 183] width 813 height 366
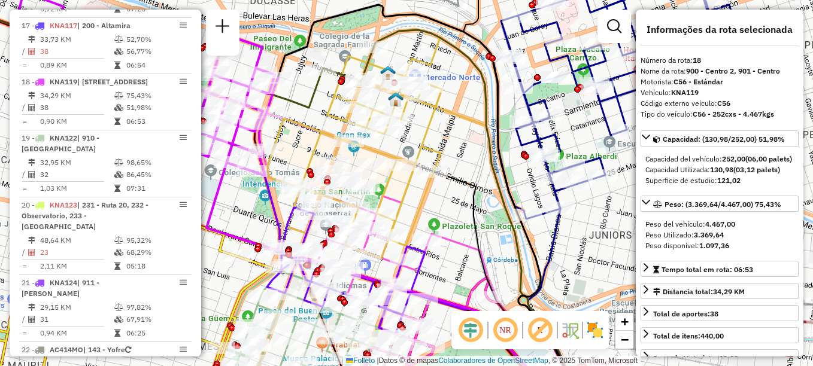
drag, startPoint x: 402, startPoint y: 225, endPoint x: 413, endPoint y: 143, distance: 83.3
click at [411, 148] on div "Rota 13 - Placa HYF289 0000453277 - Soria Federico Jose Janela de atendimento G…" at bounding box center [406, 183] width 813 height 366
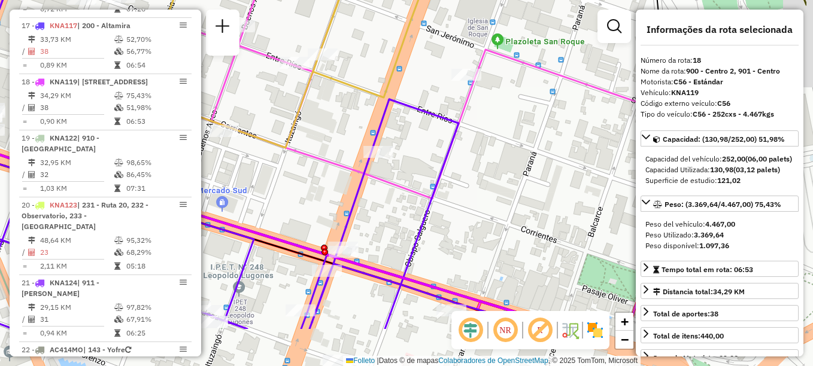
drag, startPoint x: 389, startPoint y: 199, endPoint x: 302, endPoint y: 126, distance: 113.5
click at [302, 126] on div "Rota 13 - Placa HYF289 0000453277 - Soria Federico Jose Janela de atendimento G…" at bounding box center [406, 183] width 813 height 366
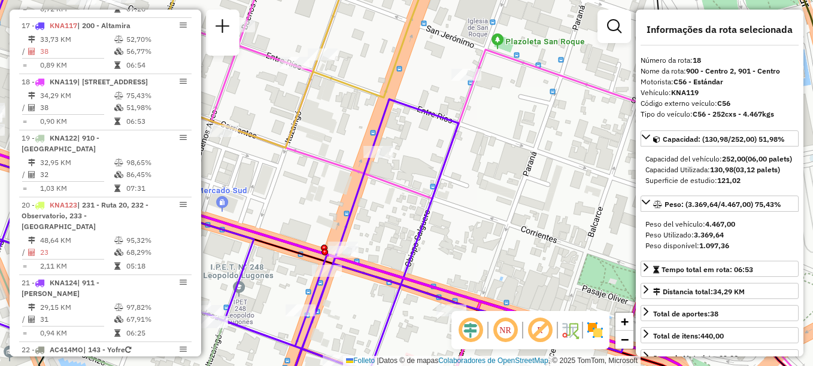
drag, startPoint x: 425, startPoint y: 158, endPoint x: 389, endPoint y: 95, distance: 72.9
click at [390, 98] on icon at bounding box center [271, 183] width 705 height 440
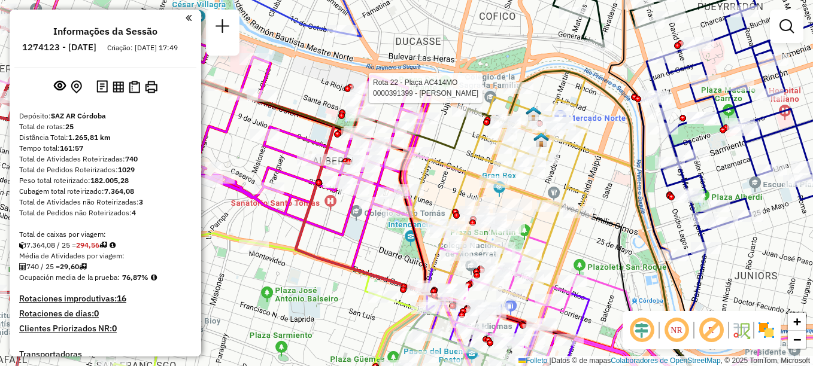
select select "**********"
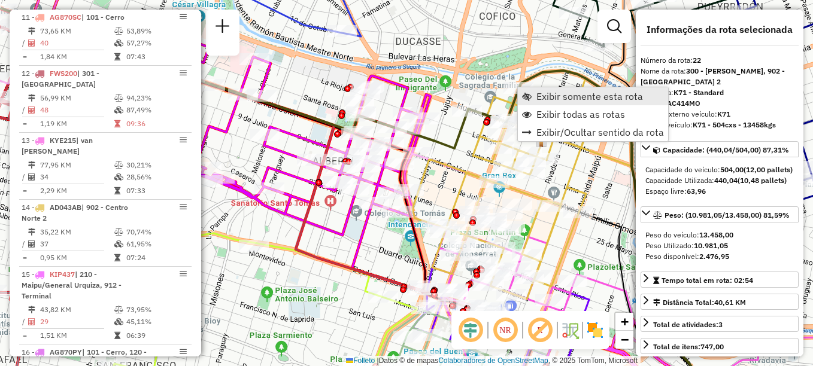
scroll to position [1792, 0]
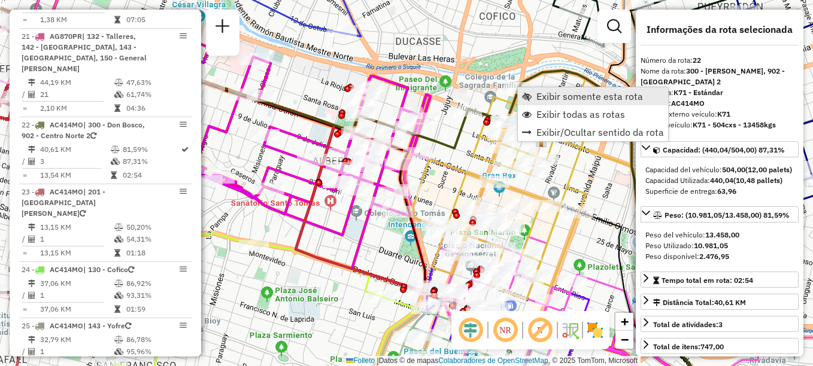
click at [535, 96] on link "Exibir somente esta rota" at bounding box center [593, 96] width 150 height 18
